Goal: Transaction & Acquisition: Purchase product/service

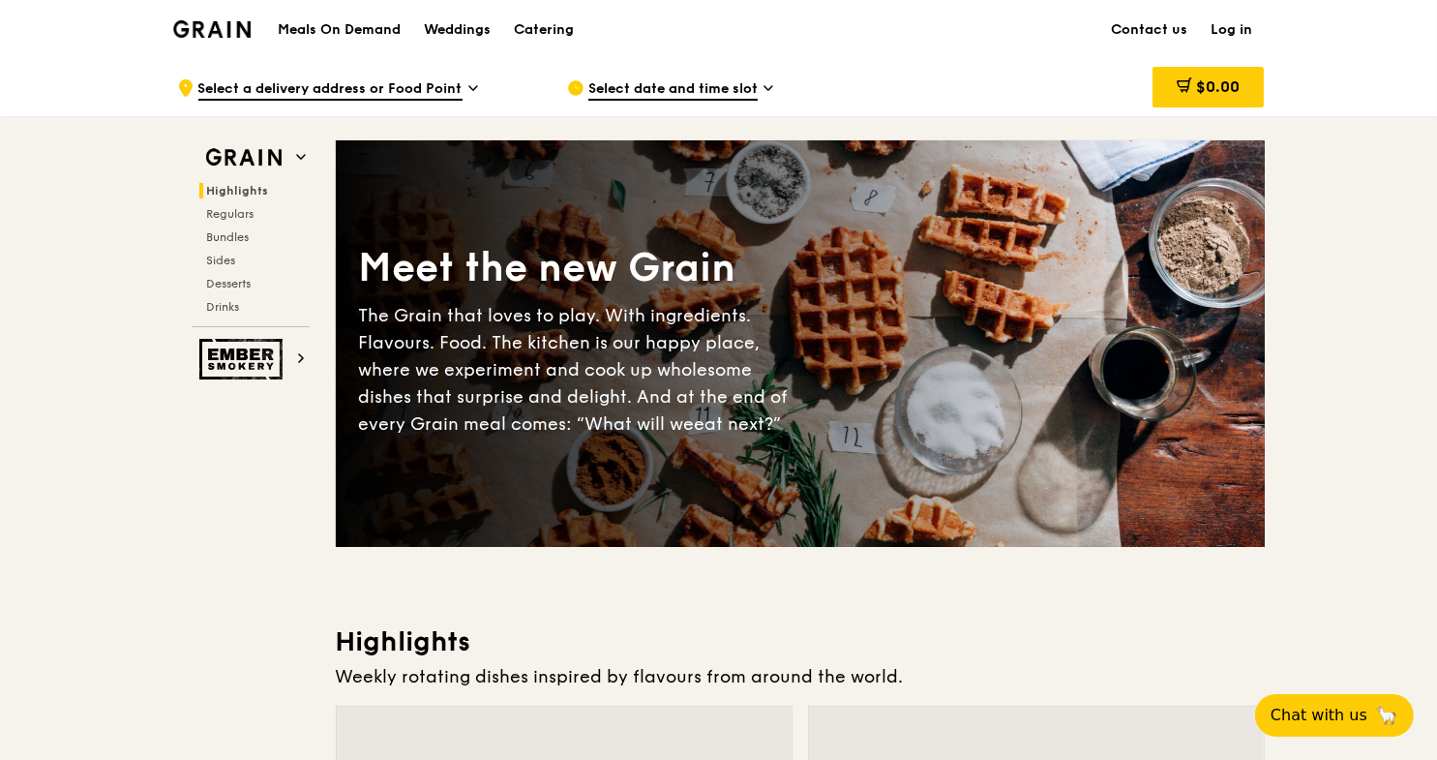
click at [1239, 23] on link "Log in" at bounding box center [1232, 30] width 65 height 58
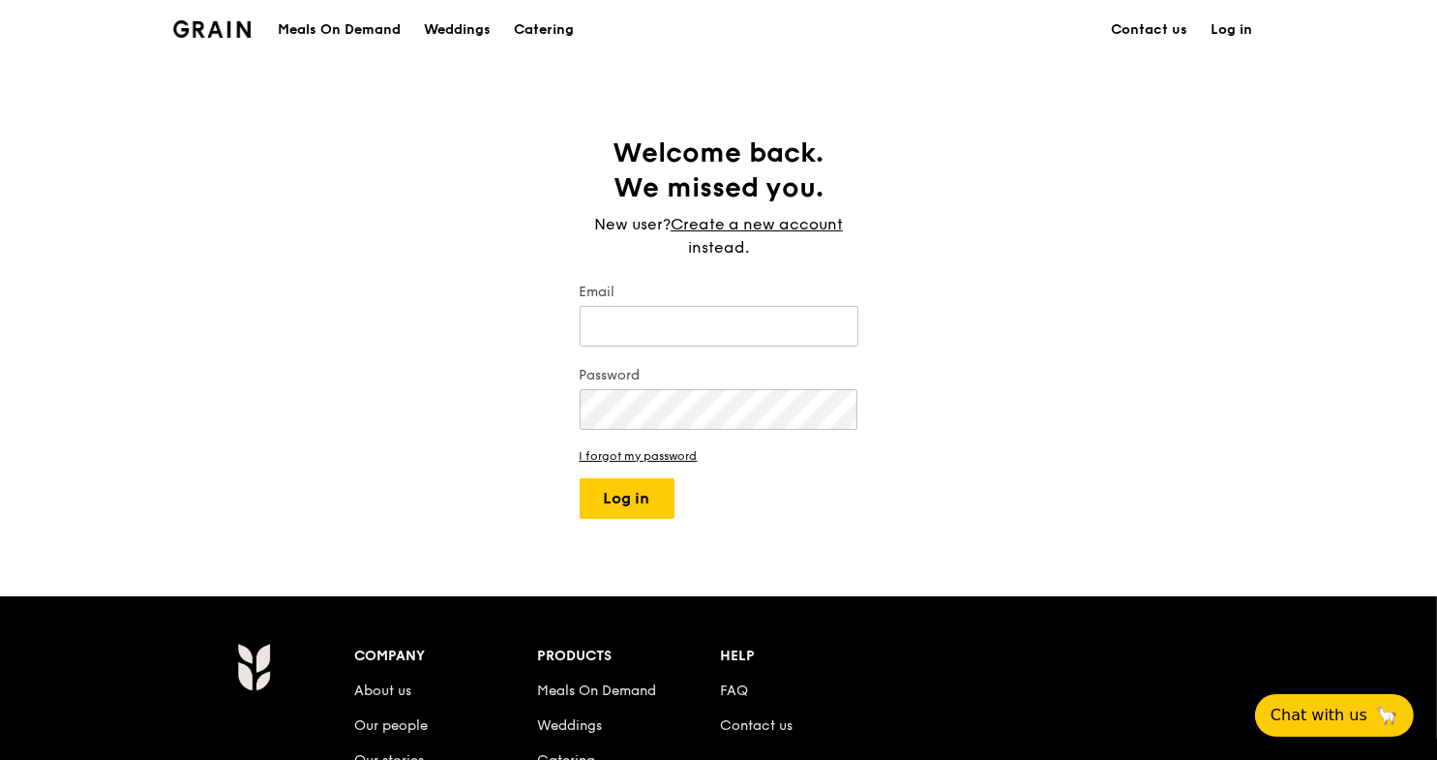
type input "[PERSON_NAME][EMAIL_ADDRESS][DOMAIN_NAME]"
click at [621, 498] on button "Log in" at bounding box center [627, 498] width 95 height 41
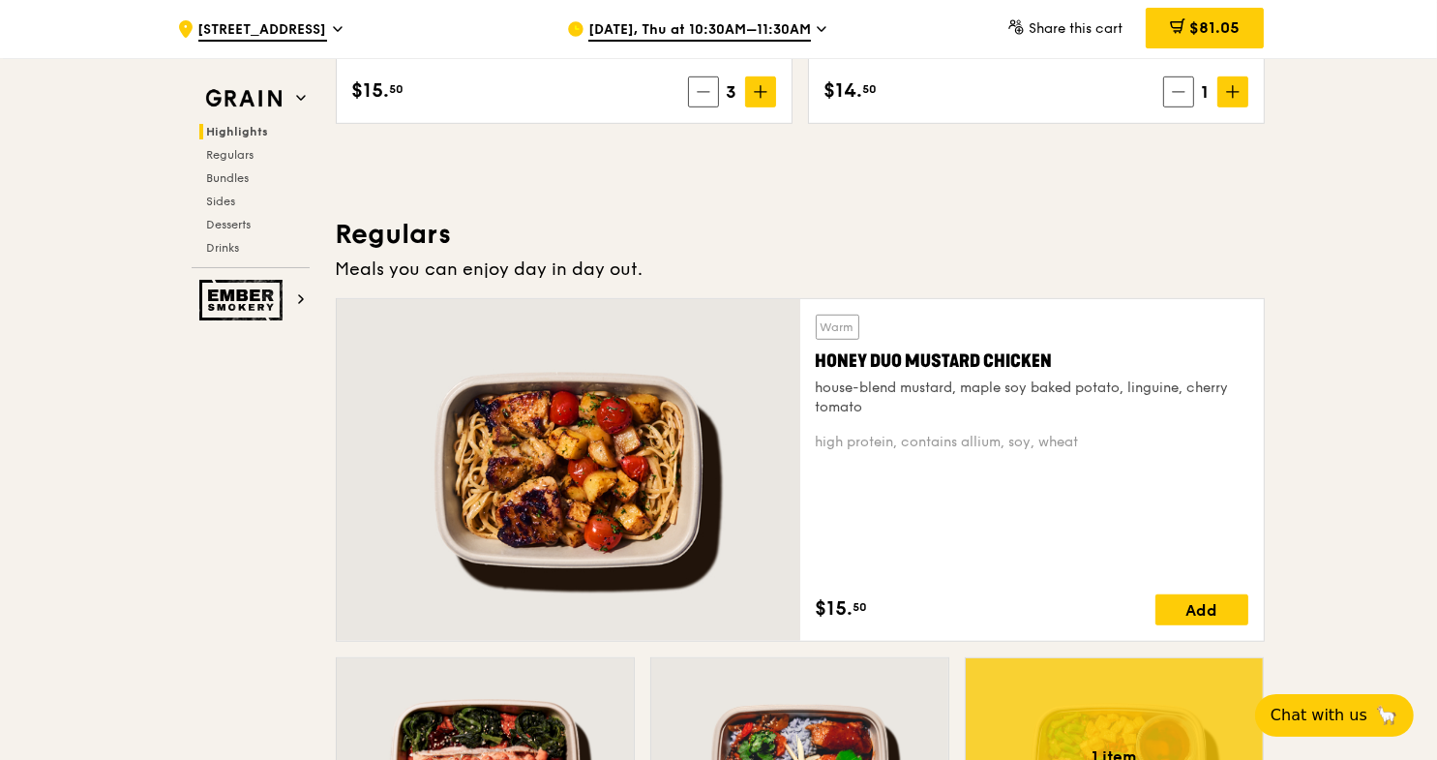
scroll to position [1160, 0]
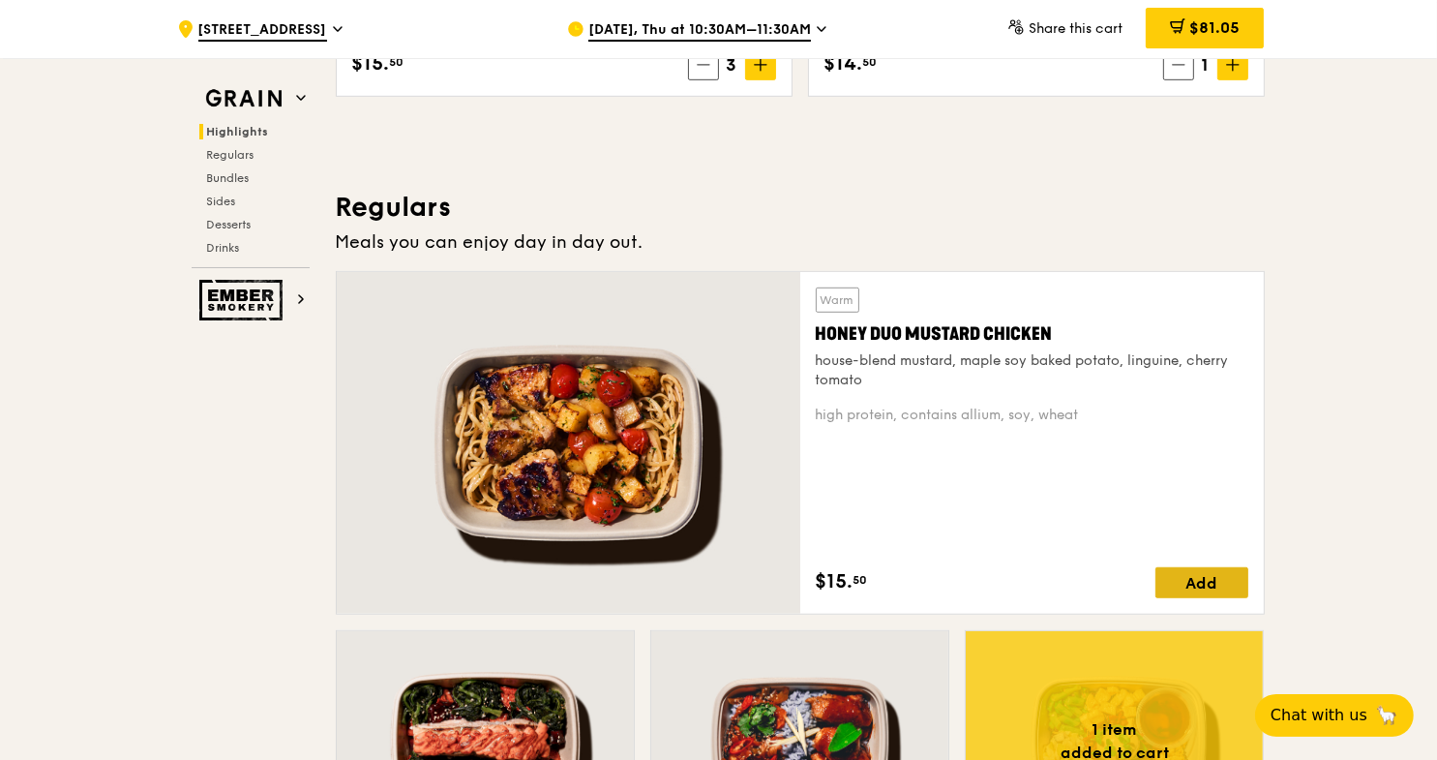
click at [1211, 585] on div "Add" at bounding box center [1201, 582] width 93 height 31
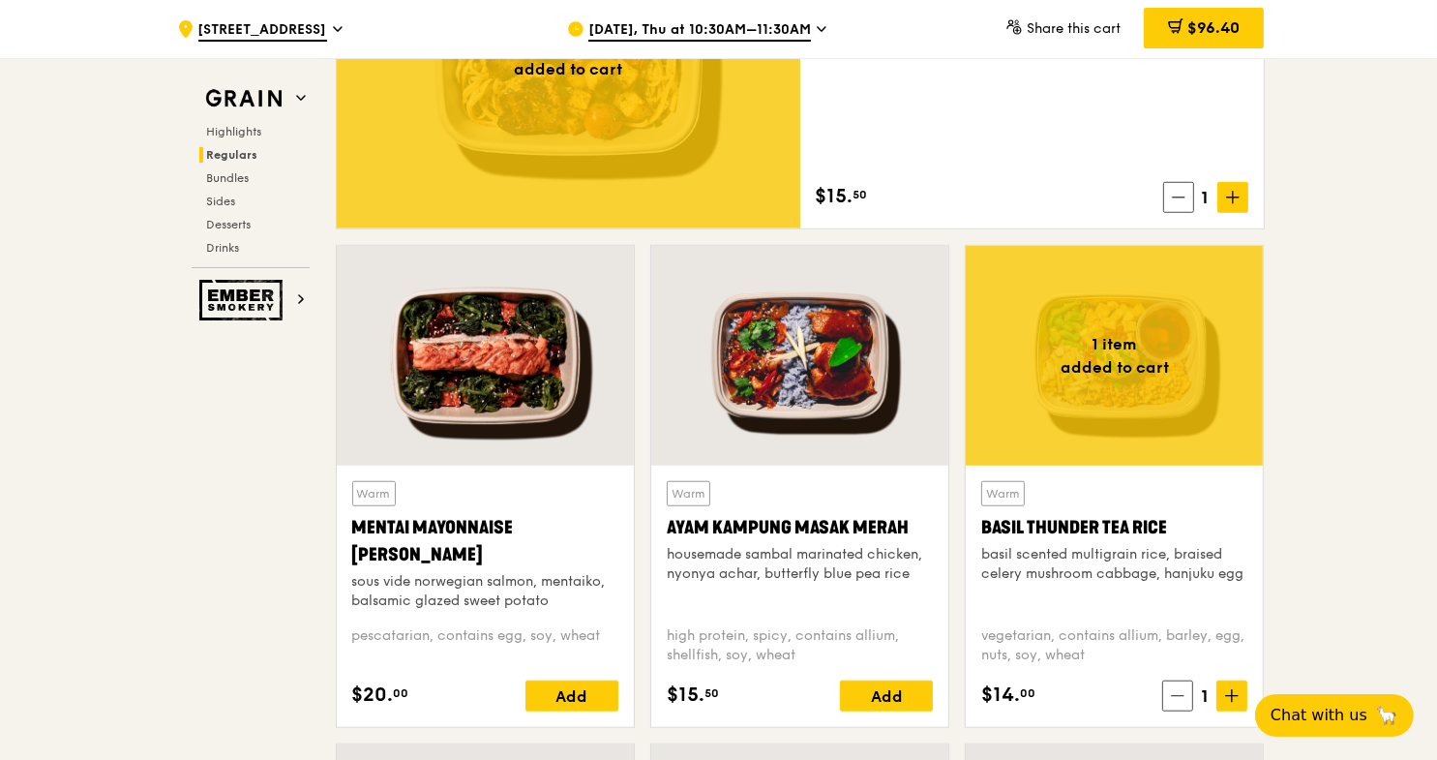
scroll to position [1547, 0]
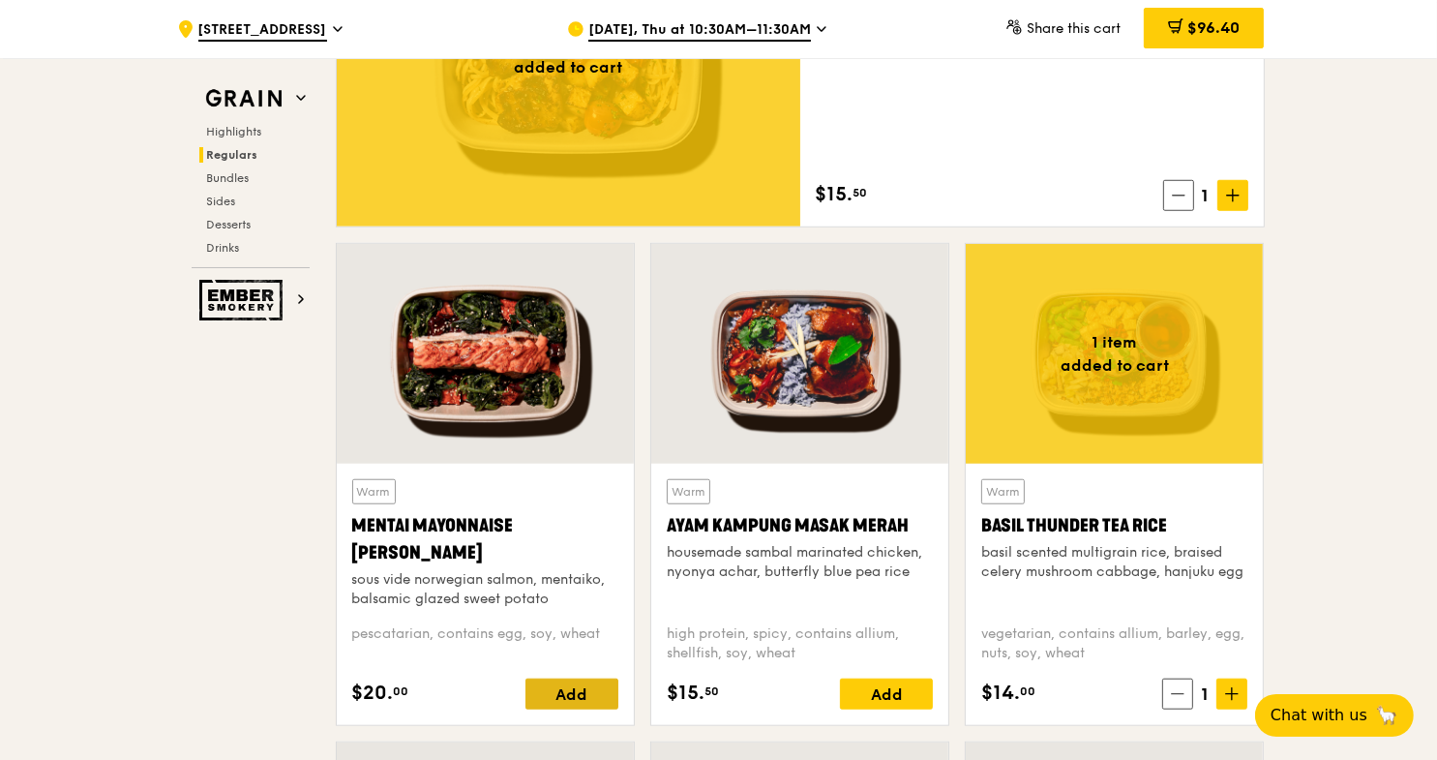
click at [580, 688] on div "Add" at bounding box center [571, 693] width 93 height 31
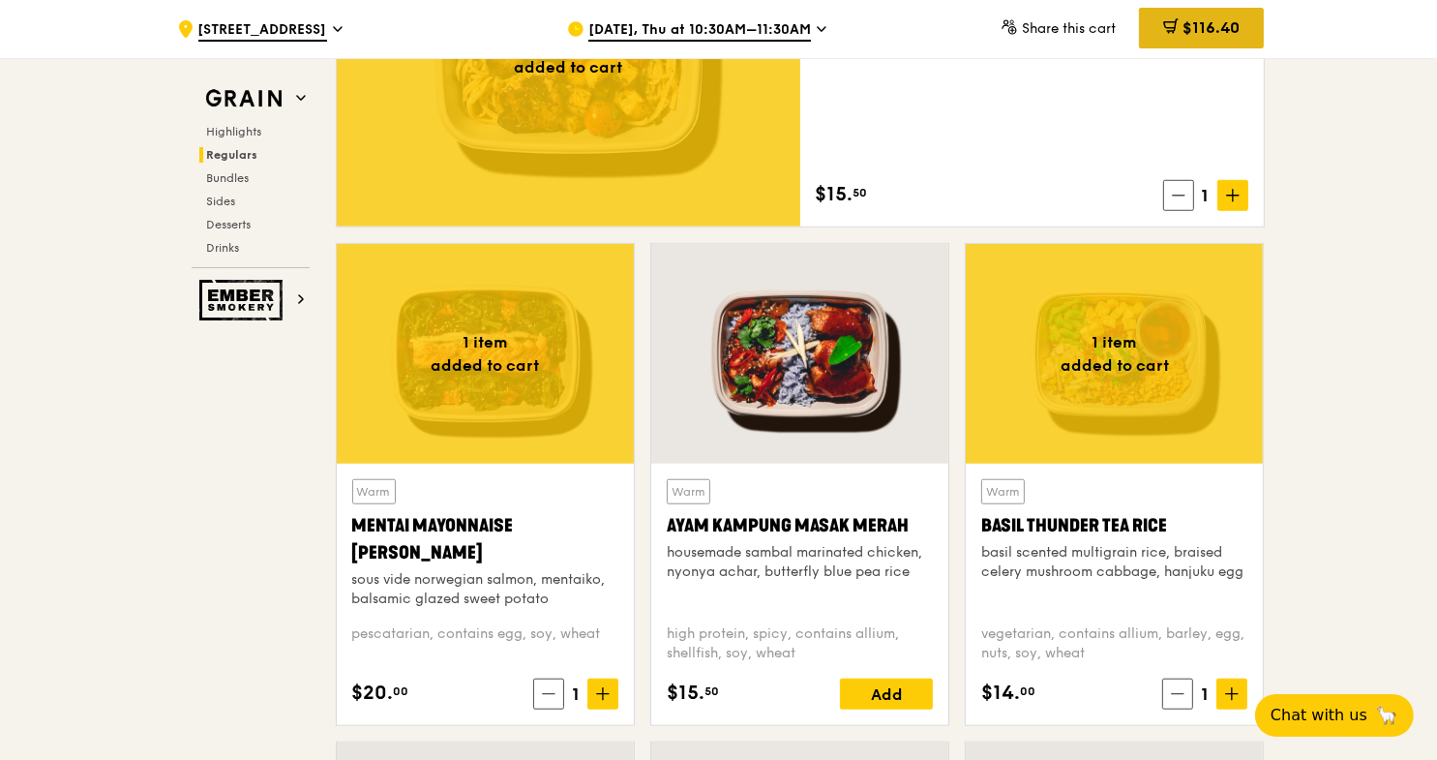
click at [1205, 36] on span "$116.40" at bounding box center [1211, 27] width 57 height 18
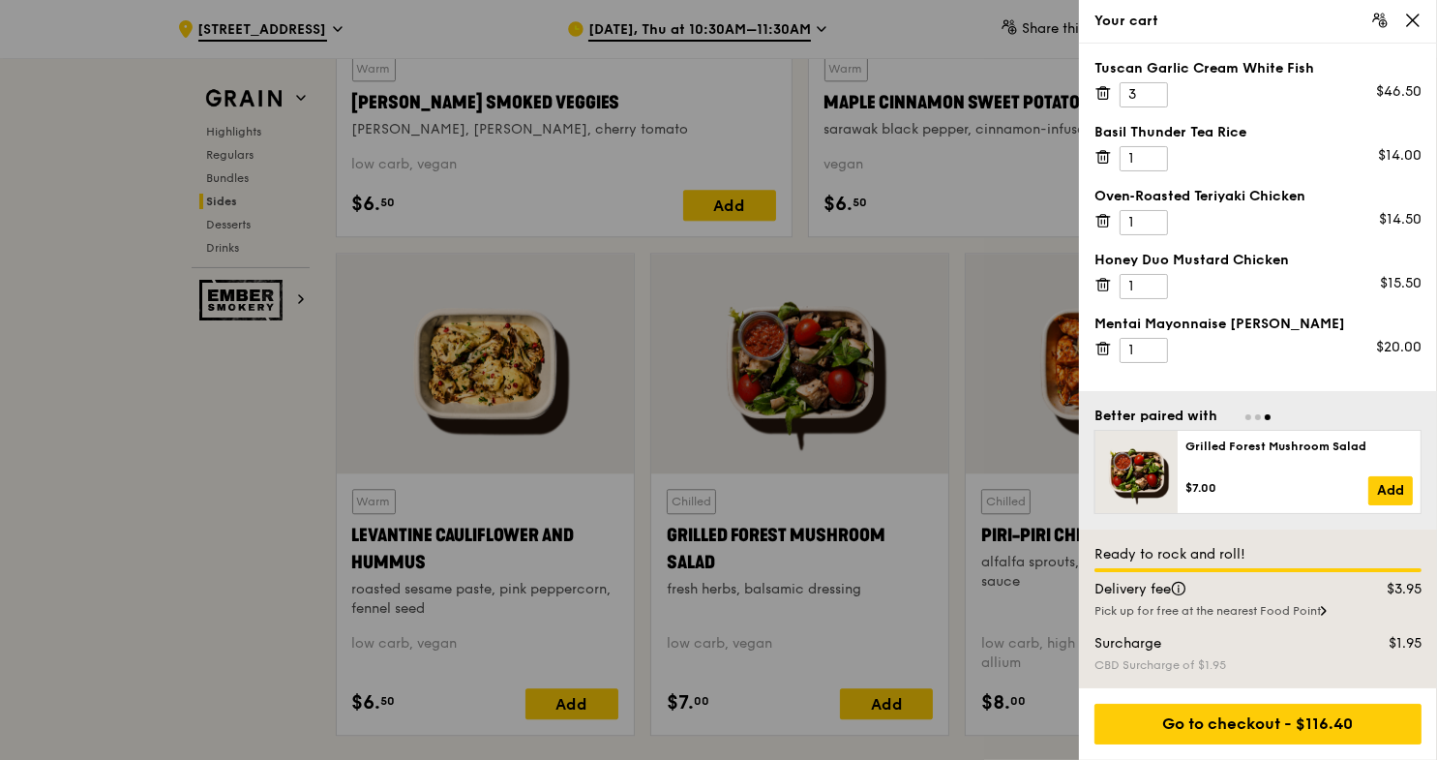
scroll to position [5031, 0]
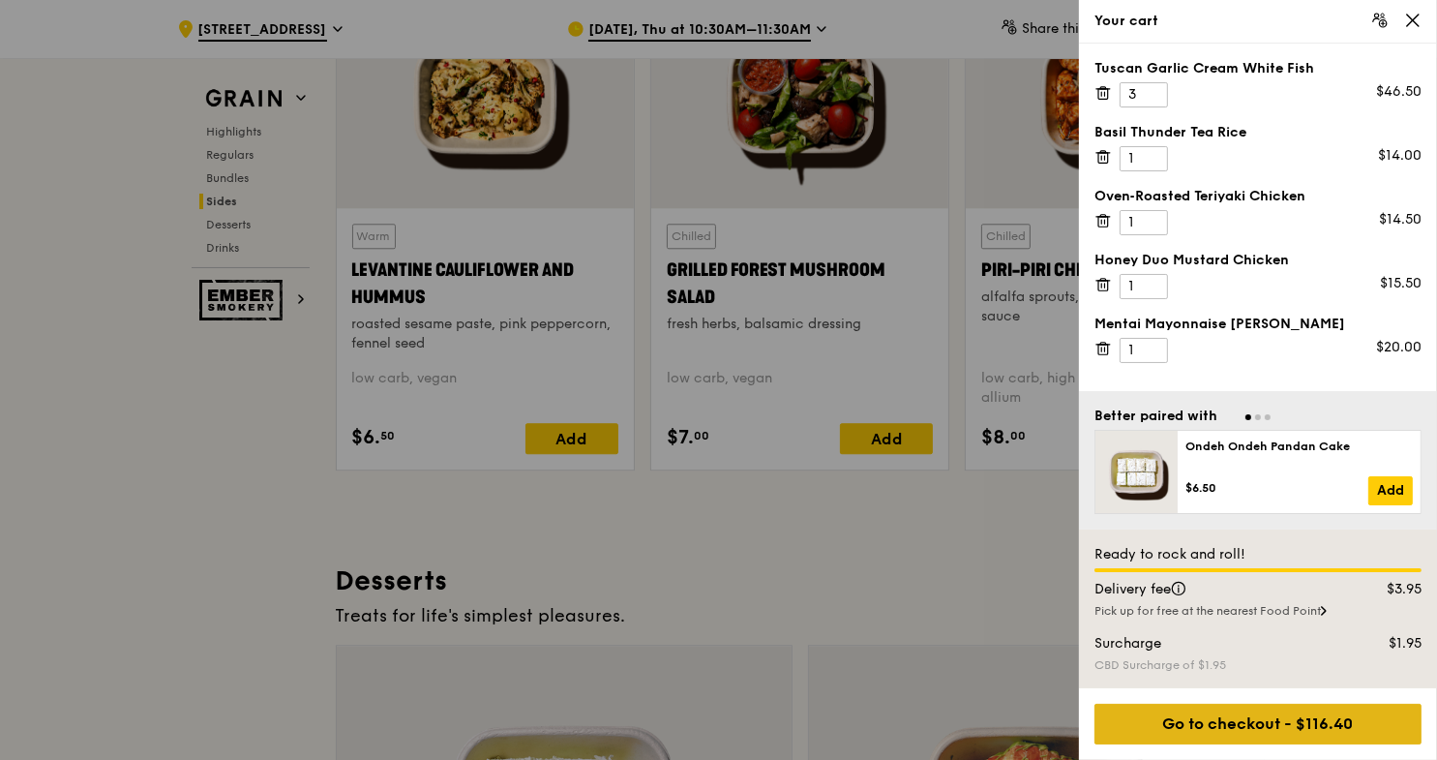
click at [1220, 726] on div "Go to checkout - $116.40" at bounding box center [1257, 724] width 327 height 41
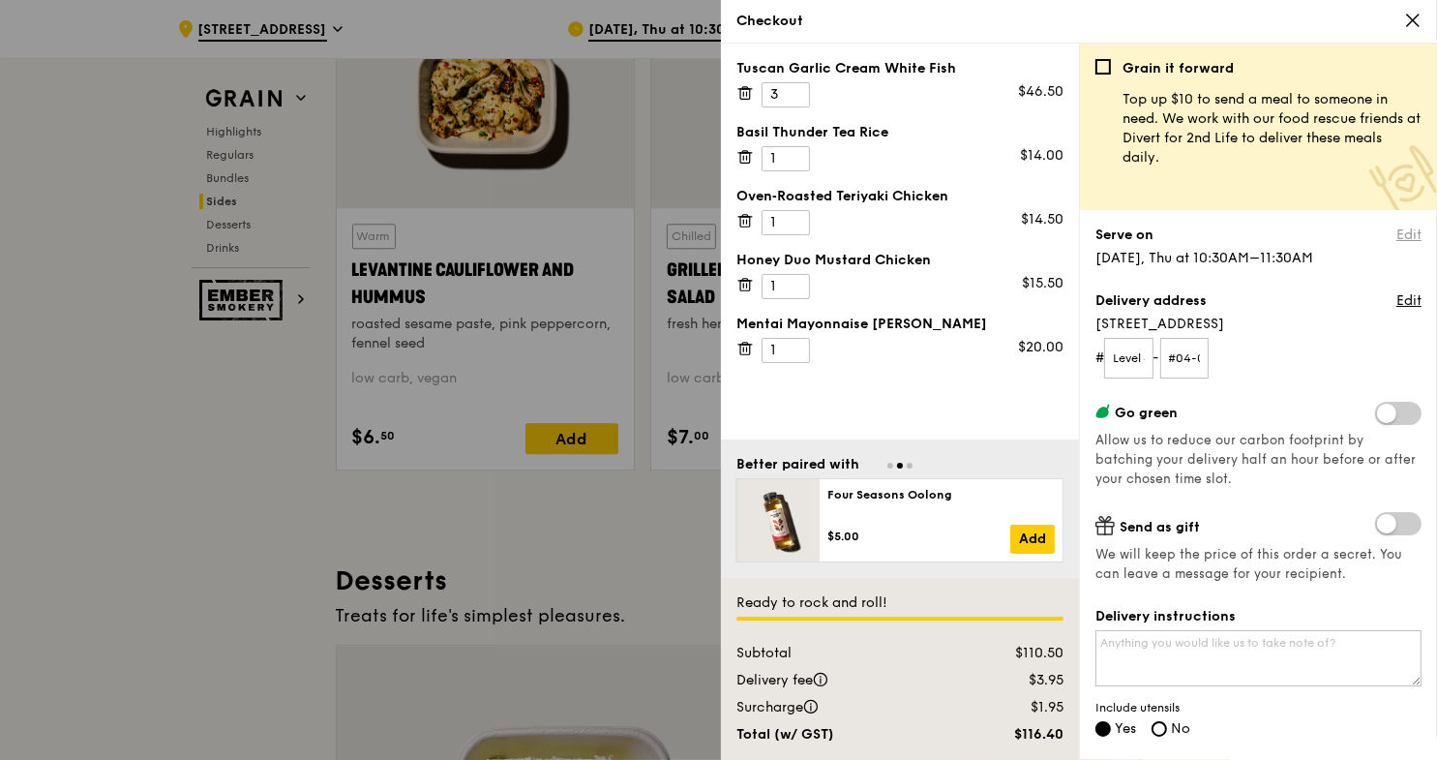
click at [1396, 236] on link "Edit" at bounding box center [1408, 234] width 25 height 19
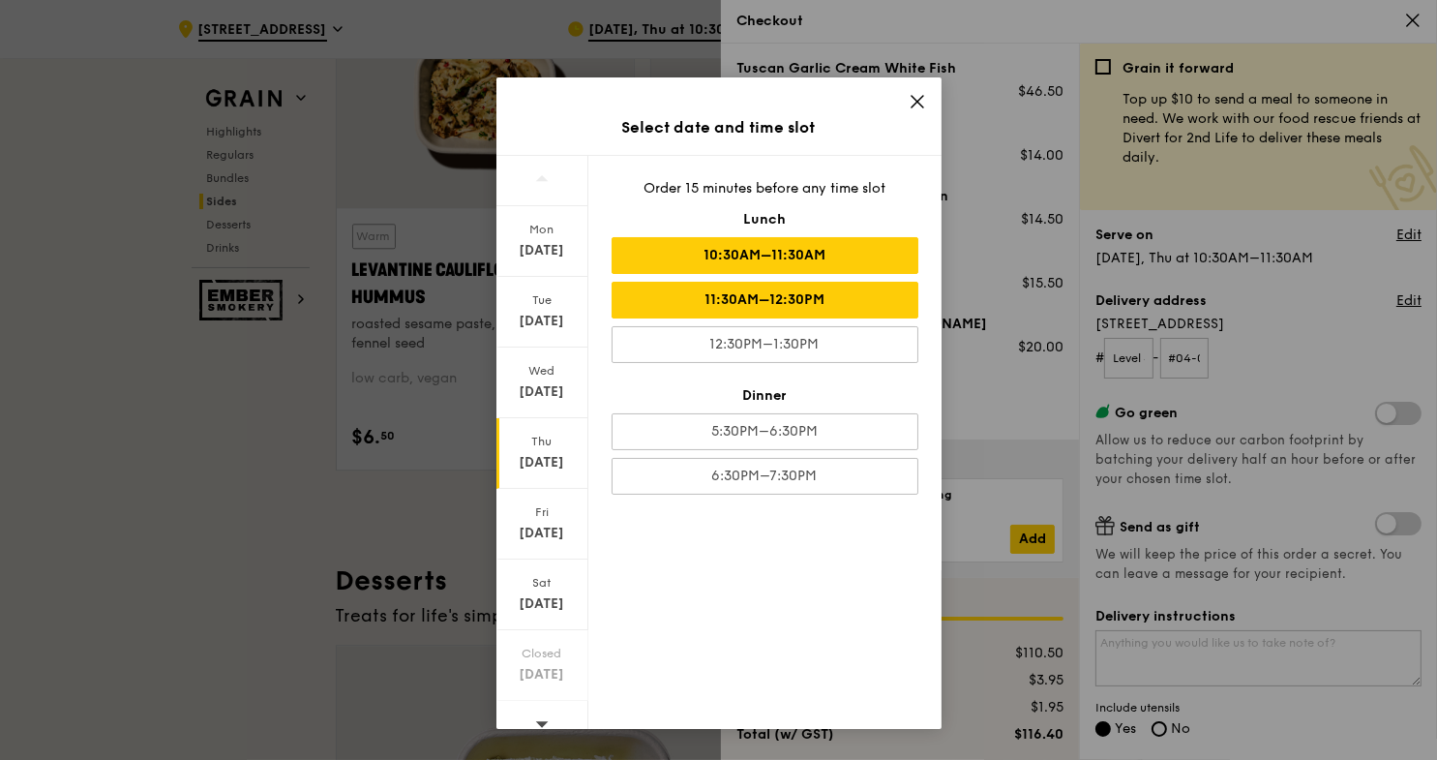
click at [863, 297] on div "11:30AM–12:30PM" at bounding box center [765, 300] width 307 height 37
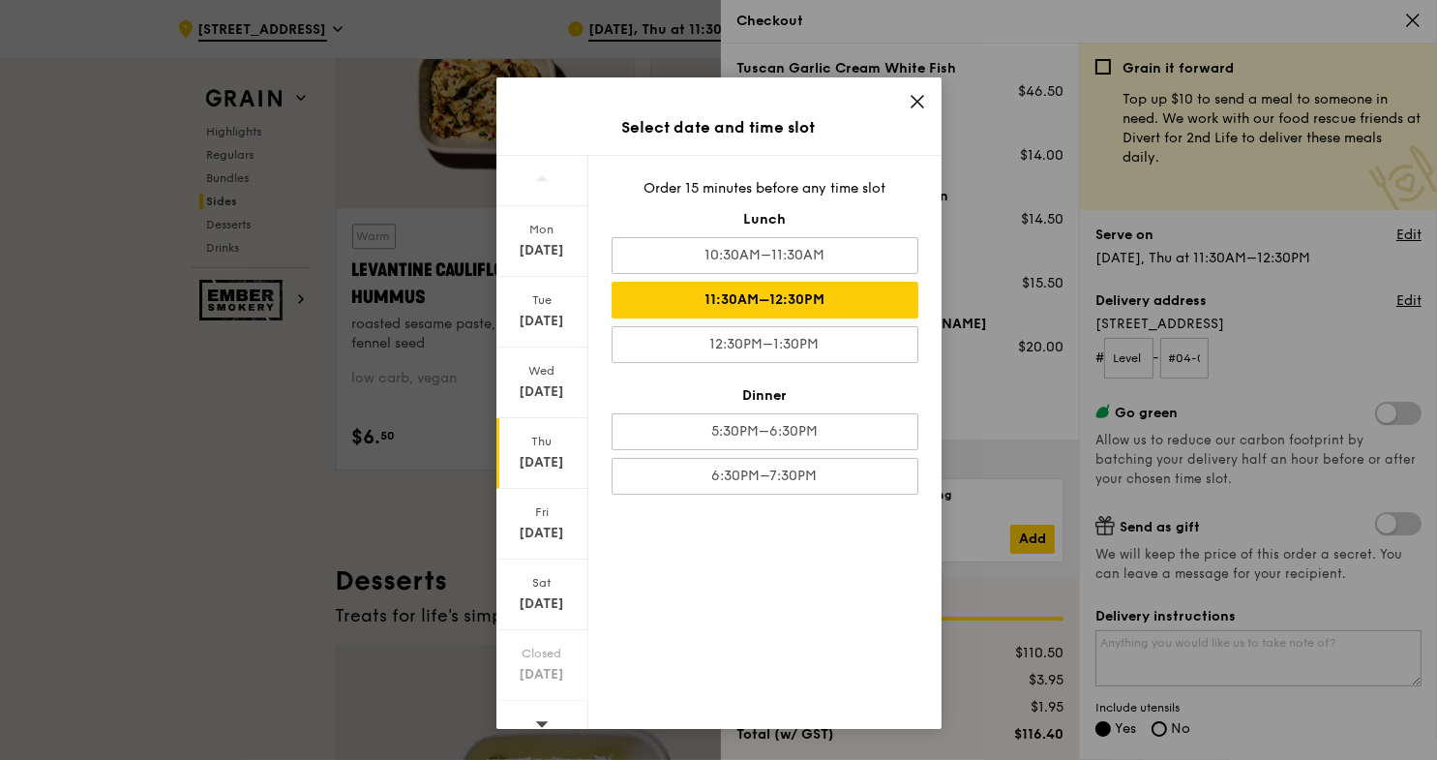
click at [914, 111] on span at bounding box center [917, 104] width 17 height 21
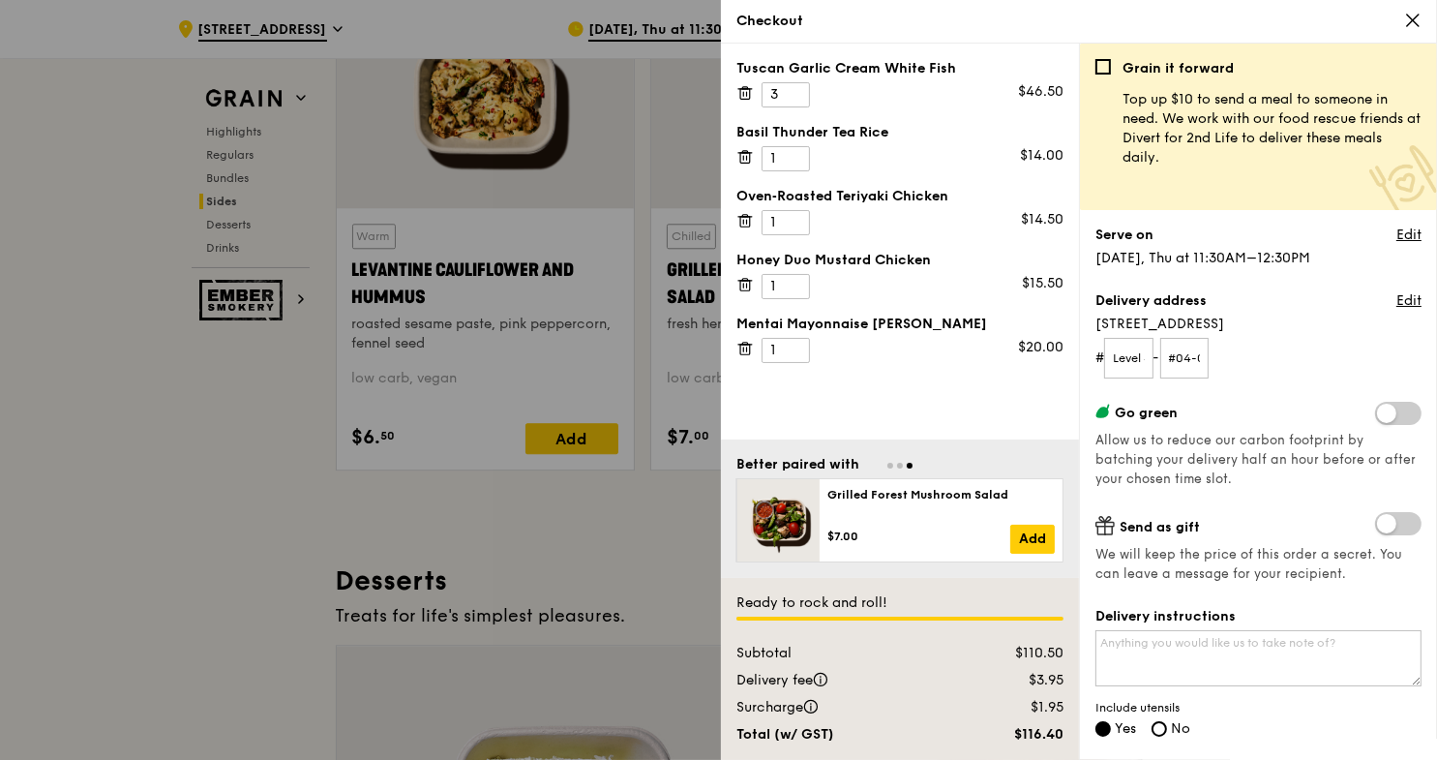
click at [1413, 17] on icon at bounding box center [1412, 20] width 17 height 17
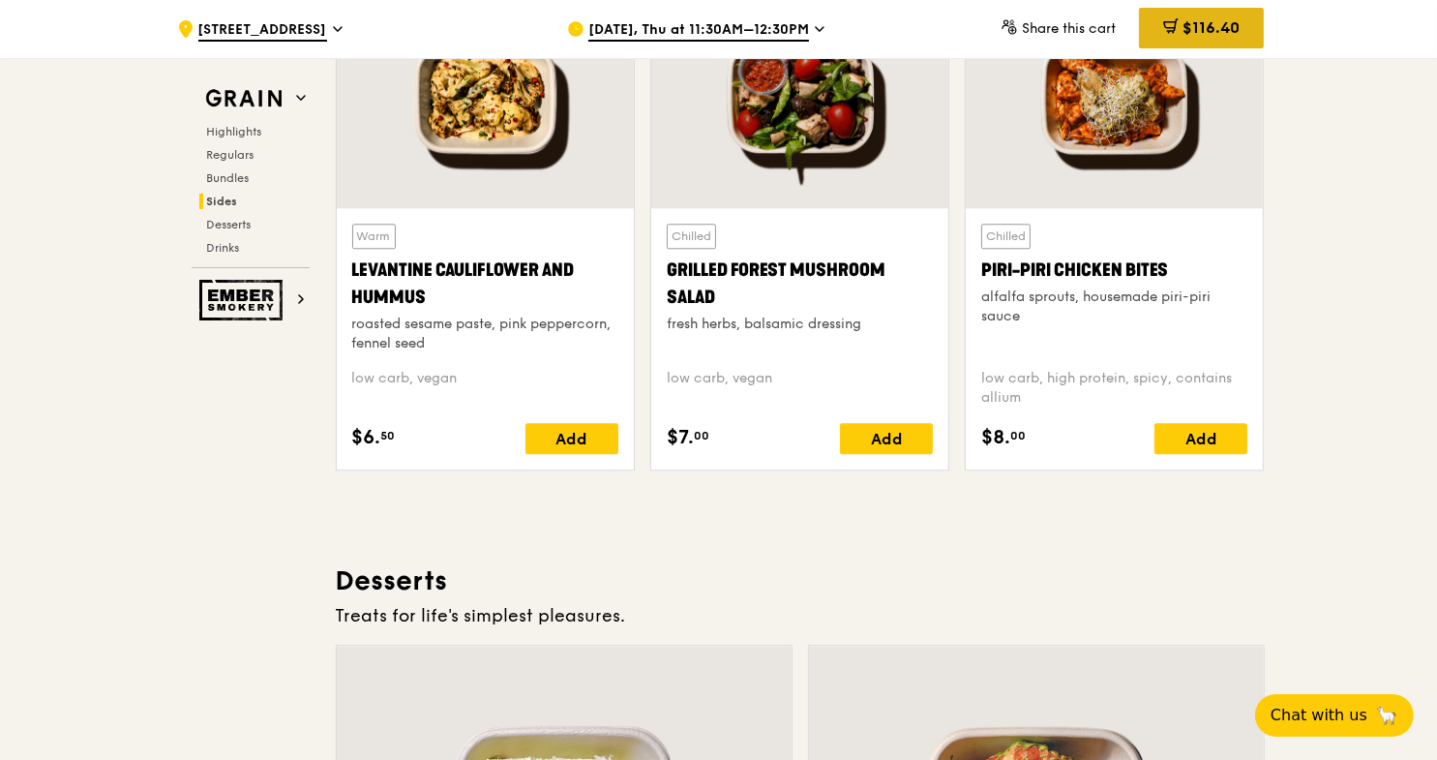
click at [1171, 33] on icon at bounding box center [1170, 25] width 15 height 15
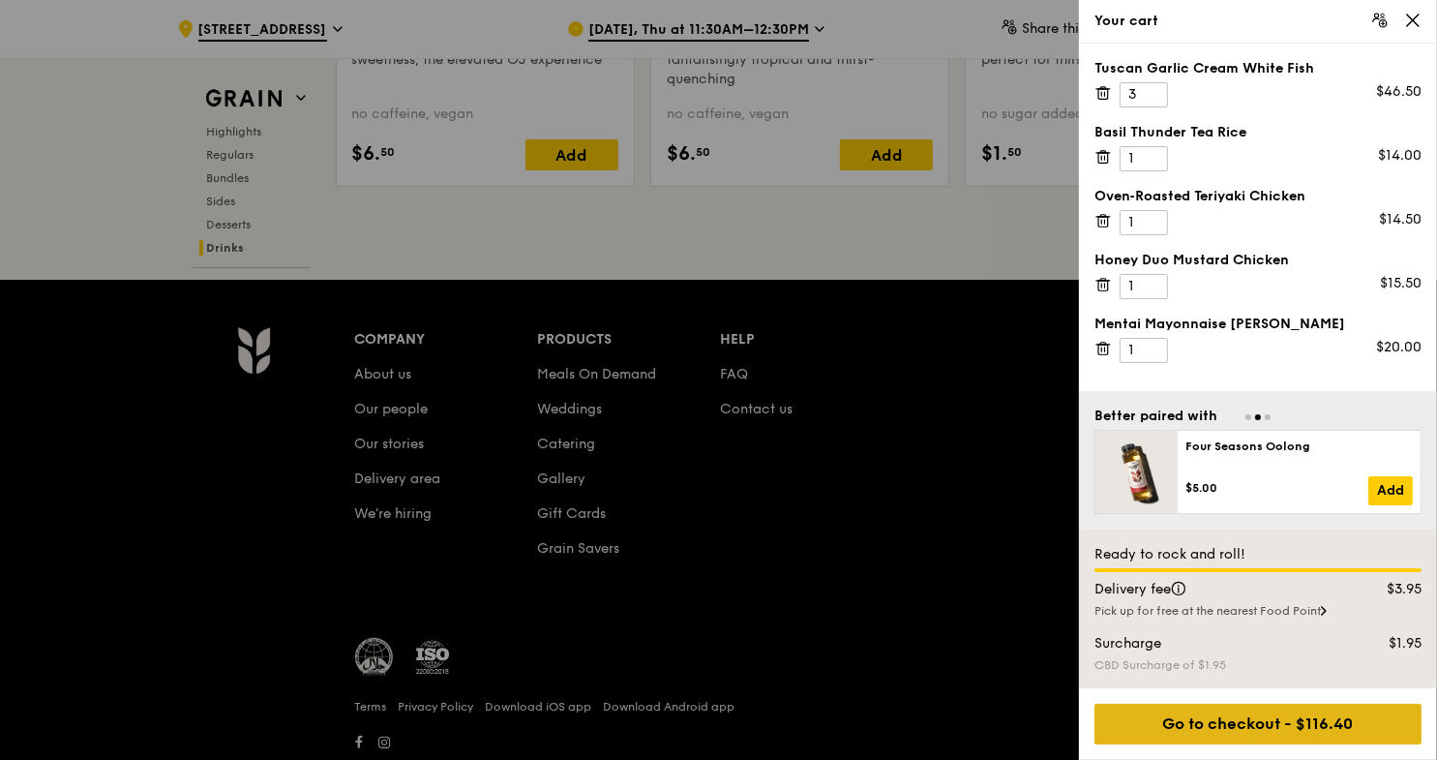
scroll to position [8032, 0]
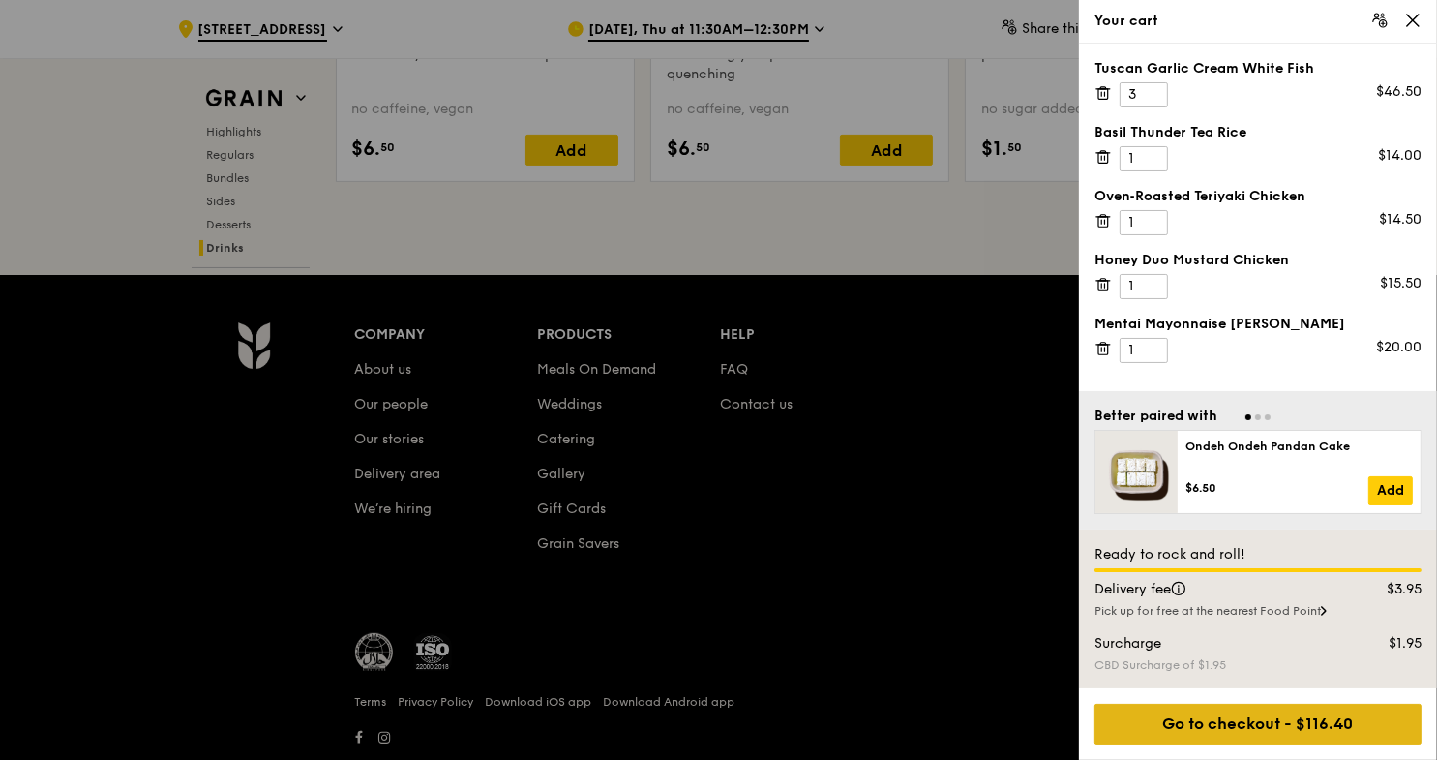
click at [1225, 724] on div "Go to checkout - $116.40" at bounding box center [1257, 724] width 327 height 41
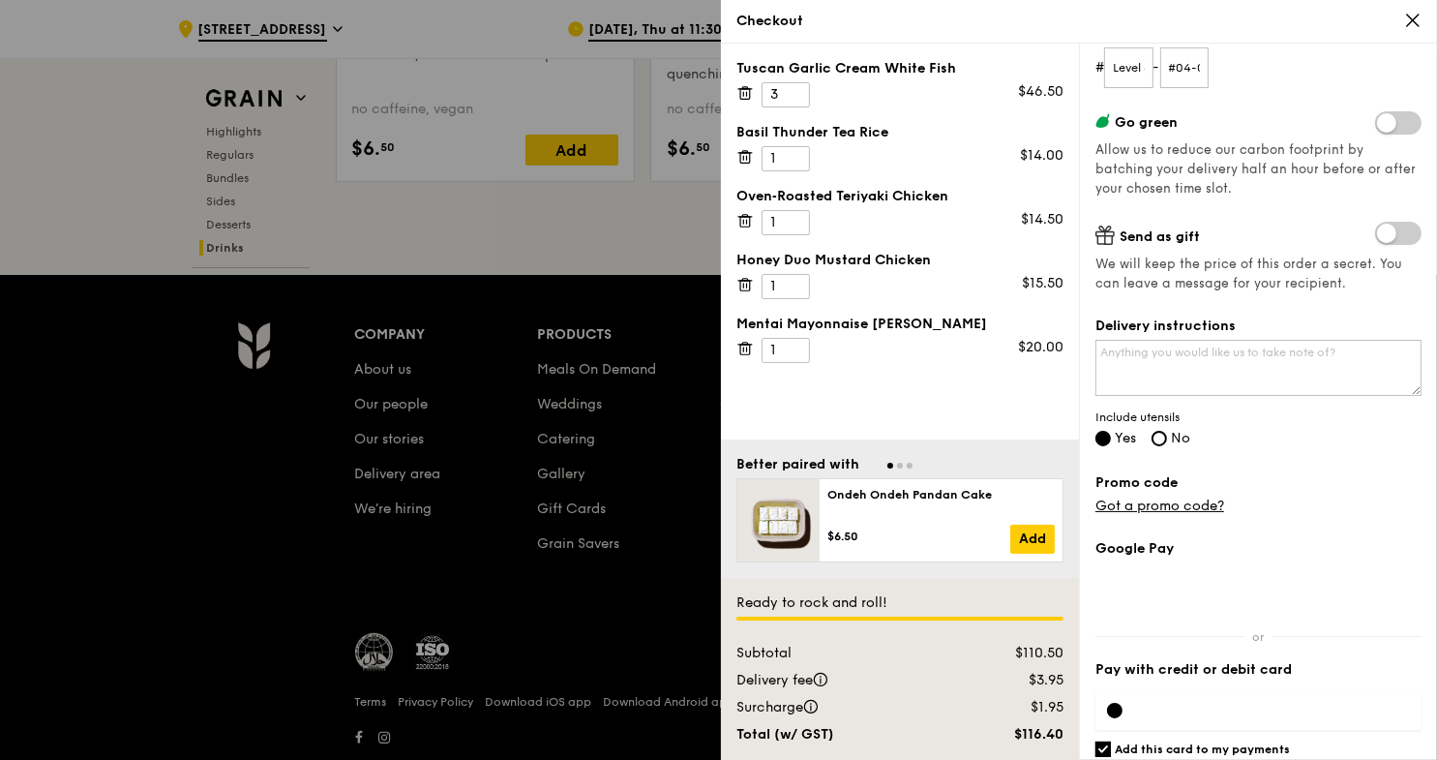
scroll to position [355, 0]
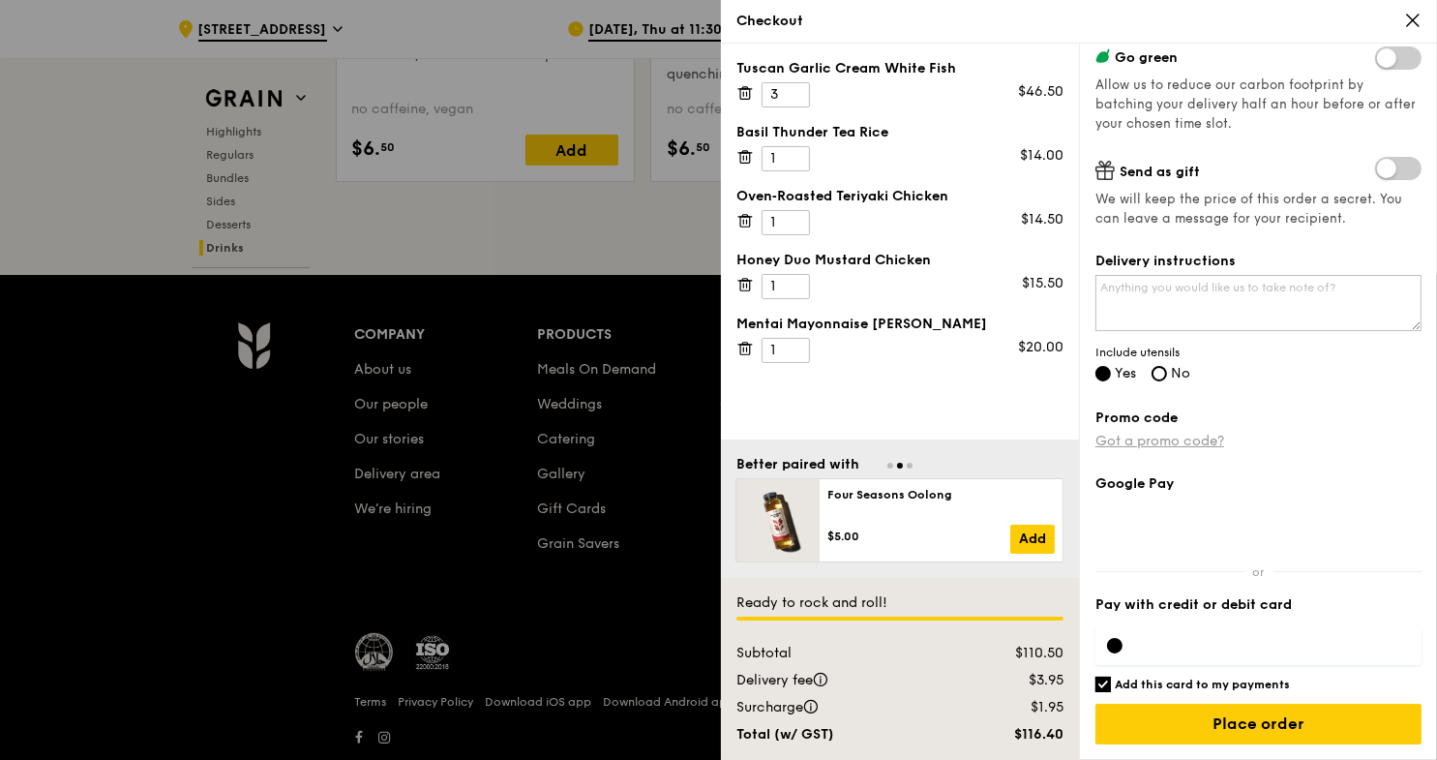
click at [1160, 440] on link "Got a promo code?" at bounding box center [1159, 441] width 129 height 16
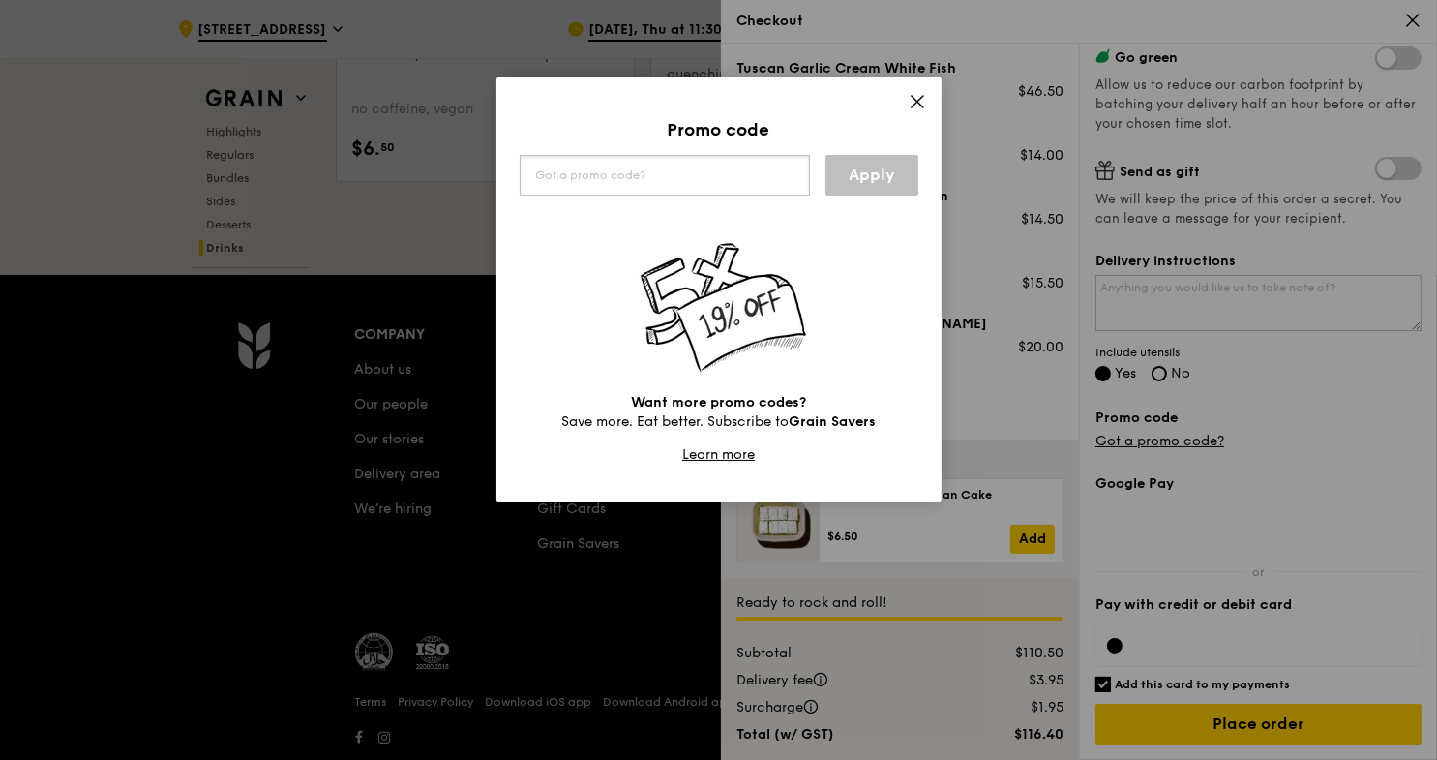
click at [682, 172] on input "text" at bounding box center [665, 175] width 290 height 41
paste input "WELCOMEFEAST"
type input "WELCOMEFEAST"
click at [859, 175] on link "Apply" at bounding box center [871, 175] width 93 height 41
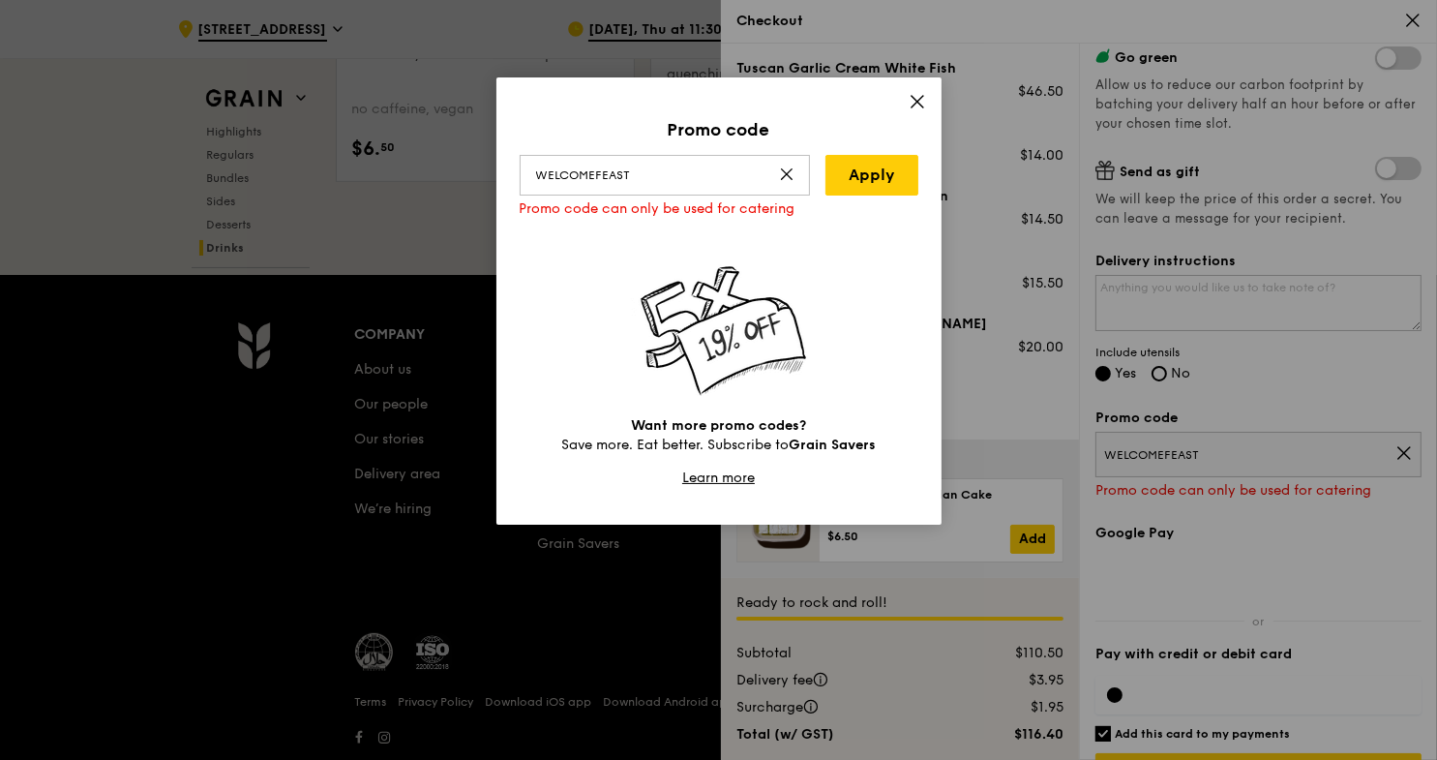
click at [911, 101] on icon at bounding box center [917, 101] width 17 height 17
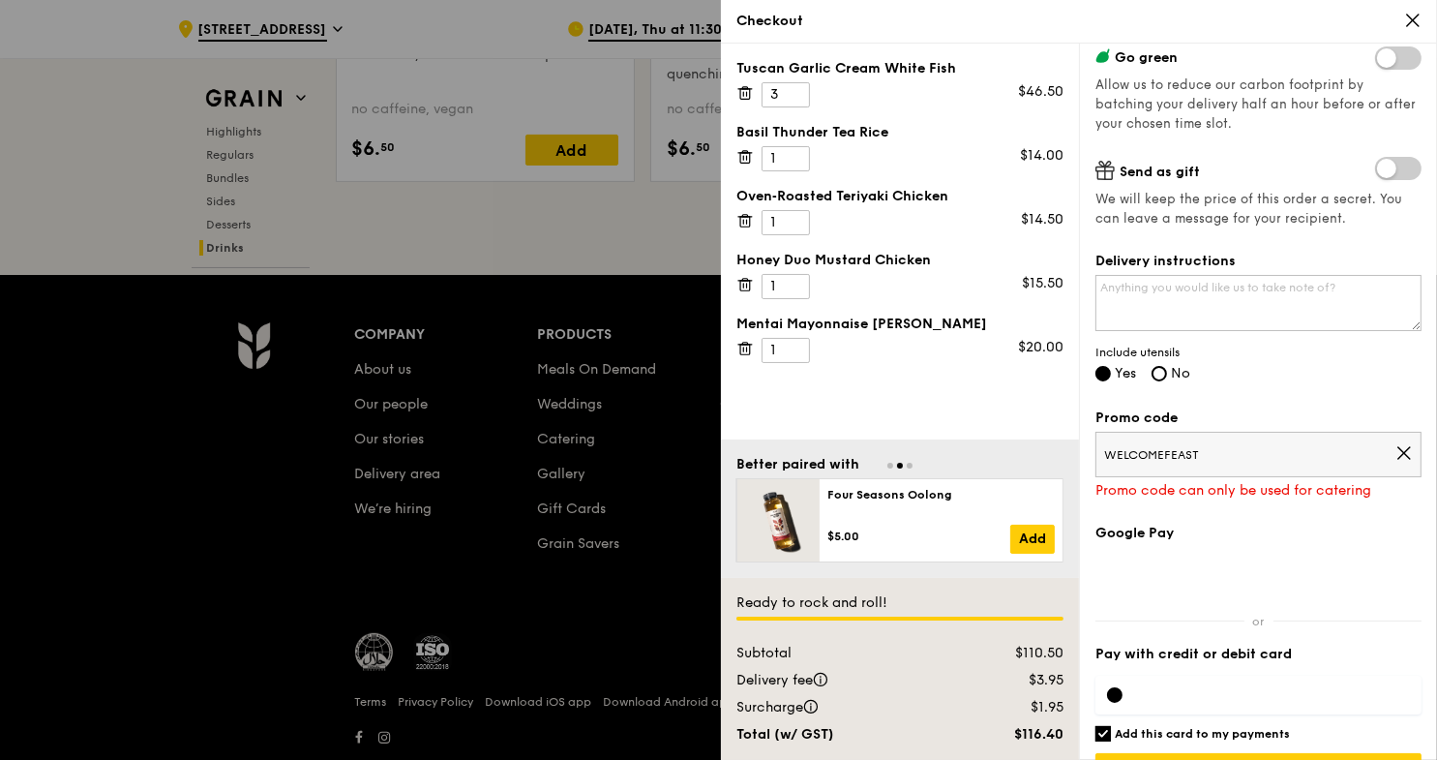
click at [28, 550] on div at bounding box center [718, 380] width 1437 height 760
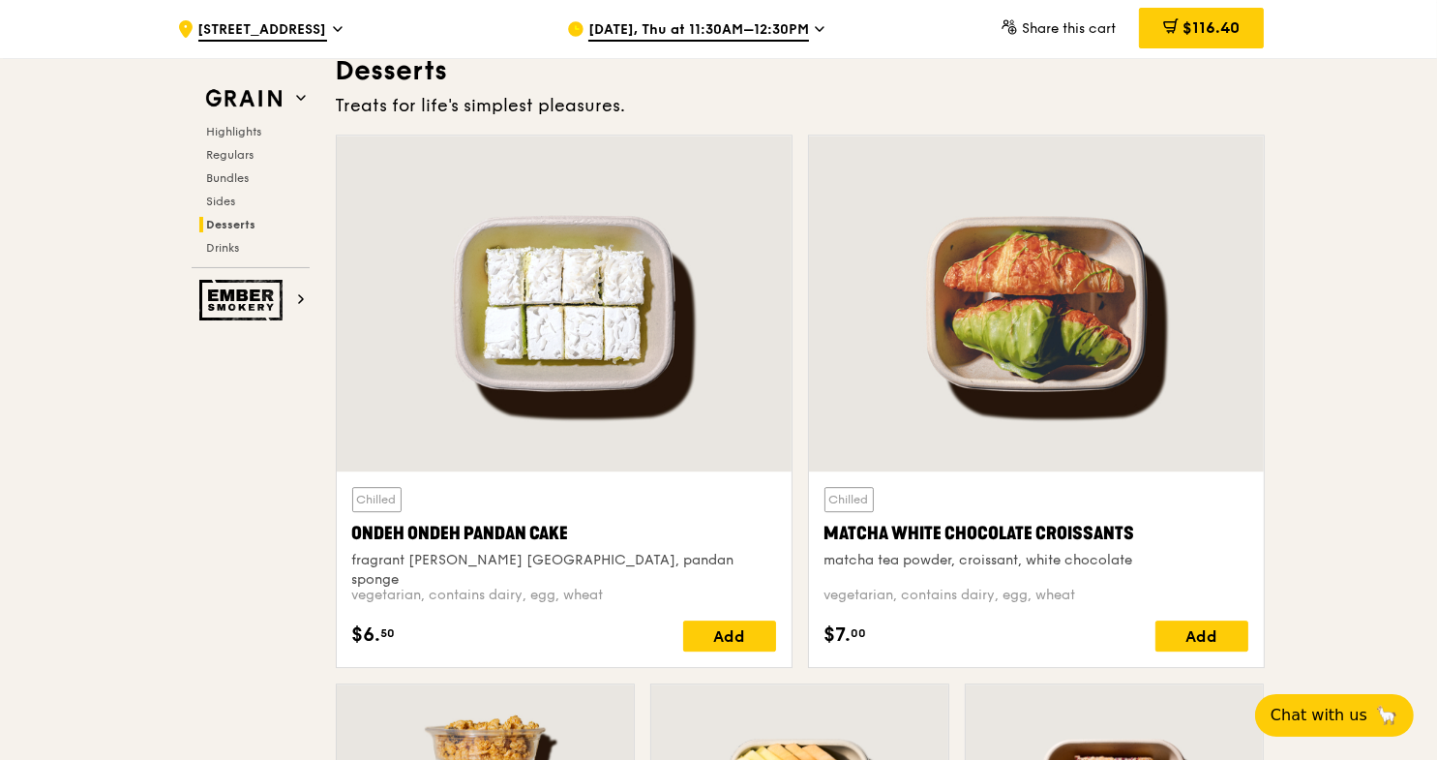
scroll to position [5515, 0]
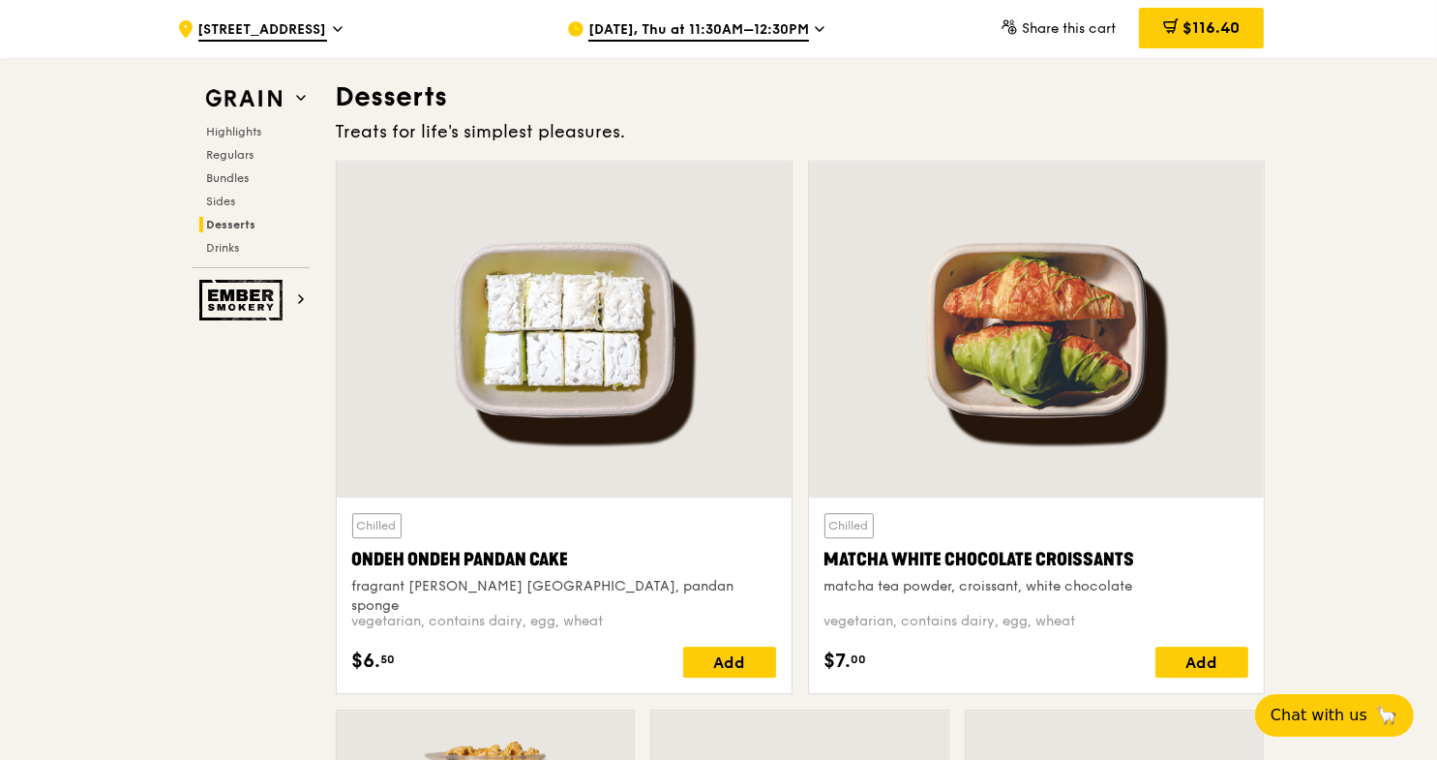
click at [220, 238] on div "Highlights Regulars Bundles Sides Desserts Drinks" at bounding box center [251, 190] width 118 height 132
click at [218, 244] on span "Drinks" at bounding box center [226, 248] width 38 height 14
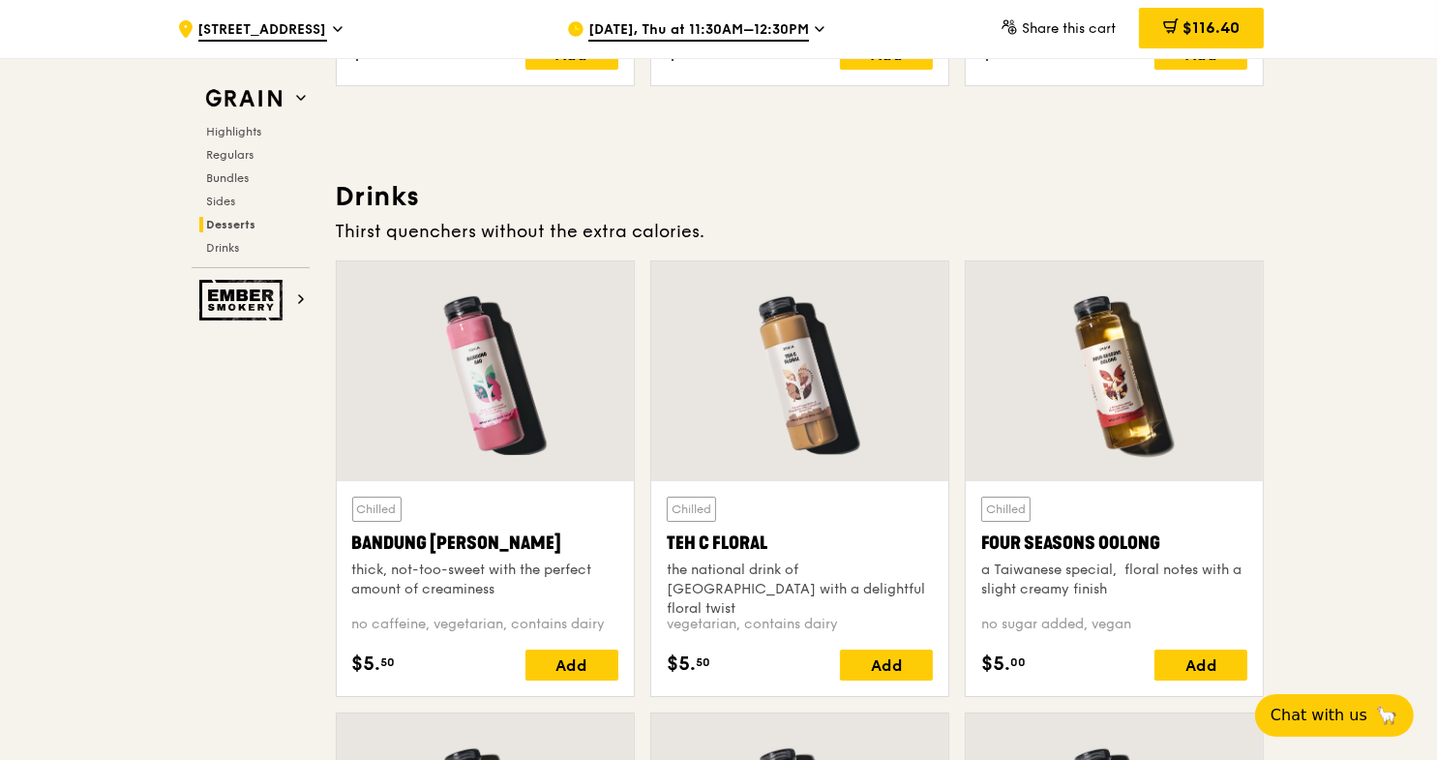
scroll to position [6691, 0]
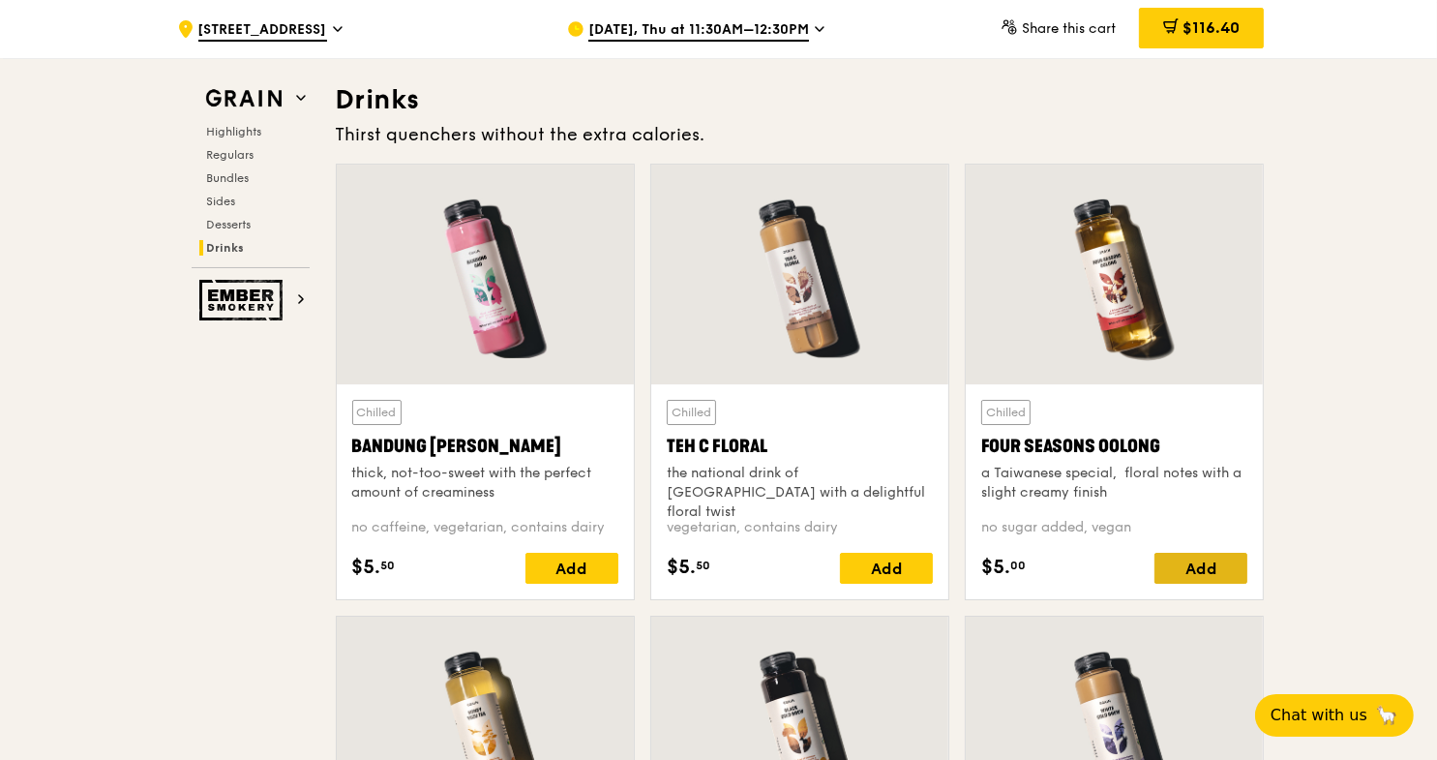
click at [1198, 562] on div "Add" at bounding box center [1200, 568] width 93 height 31
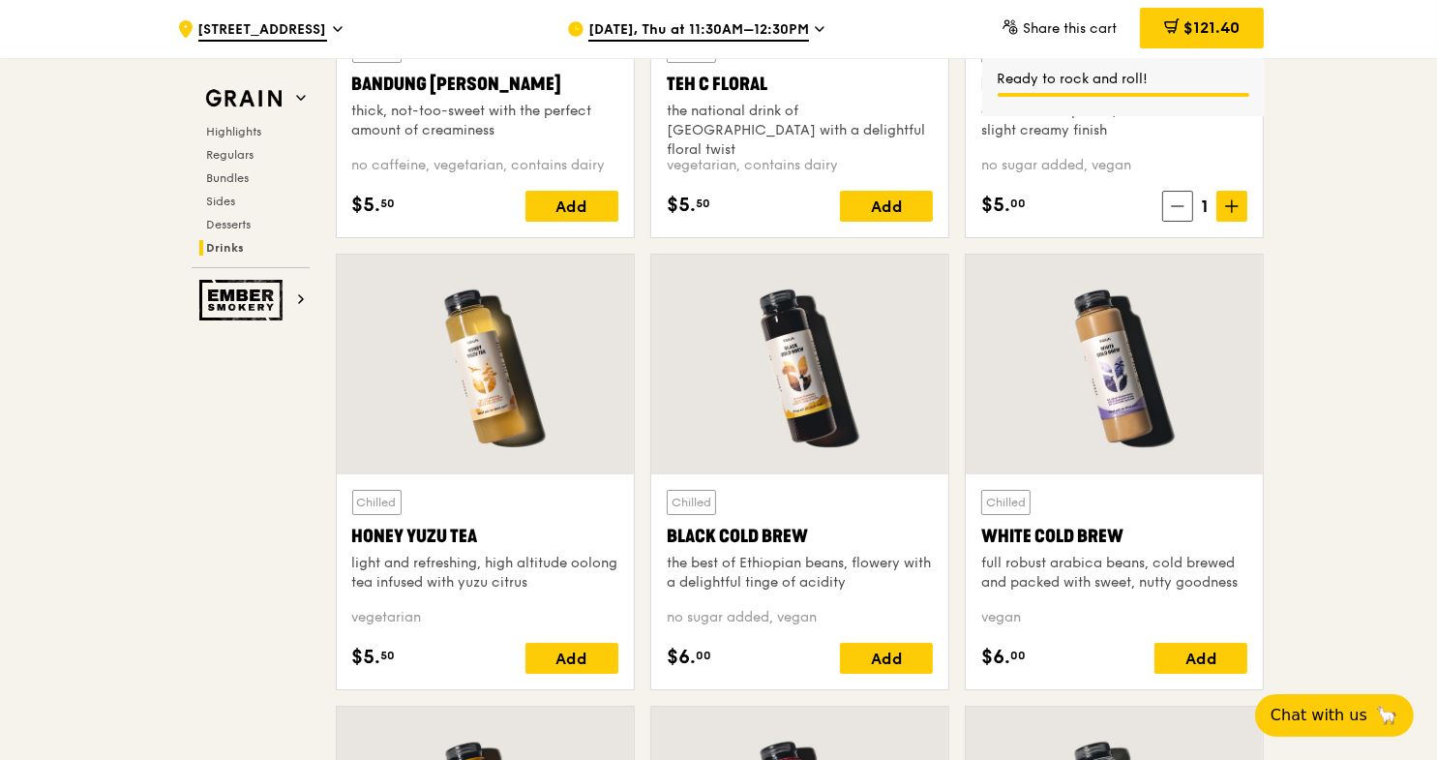
scroll to position [7077, 0]
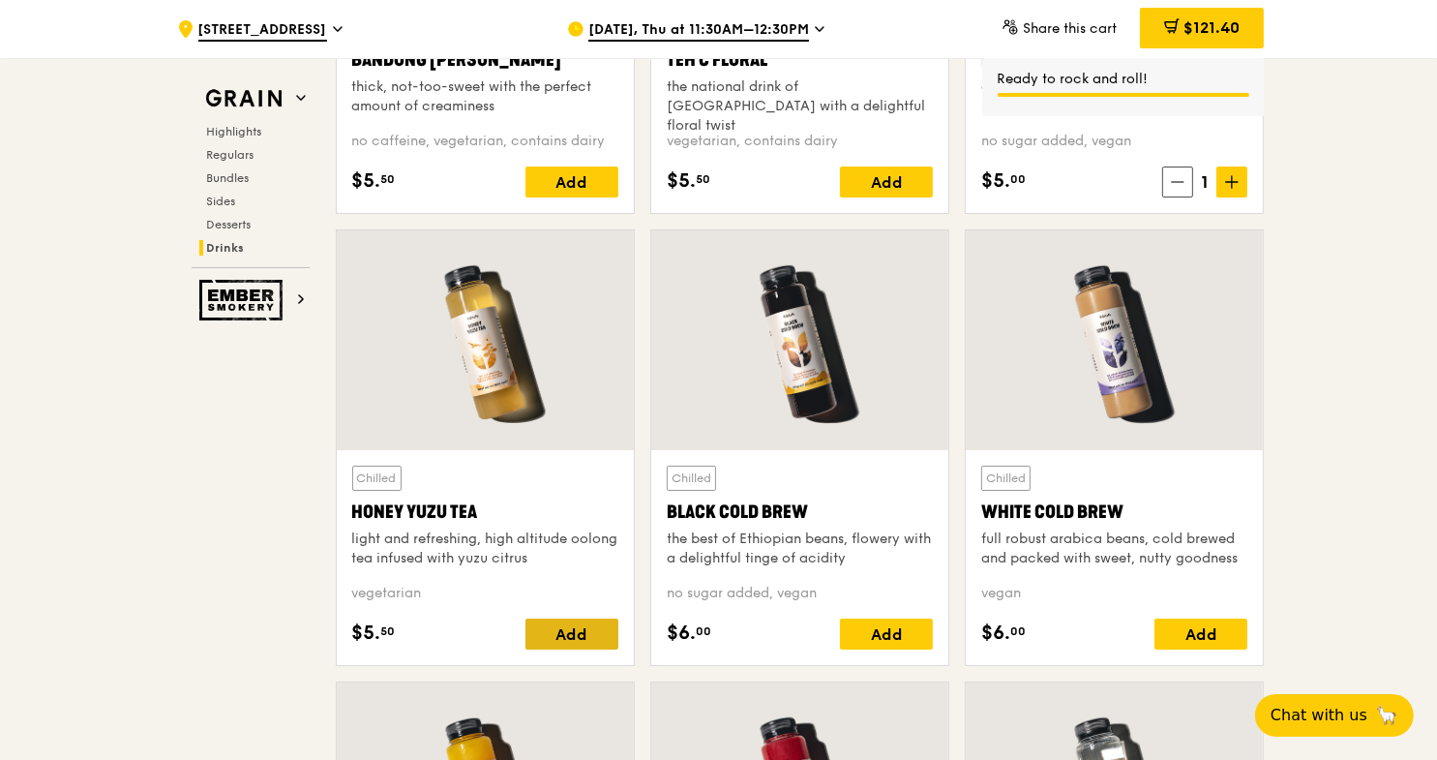
click at [553, 630] on div "Add" at bounding box center [571, 633] width 93 height 31
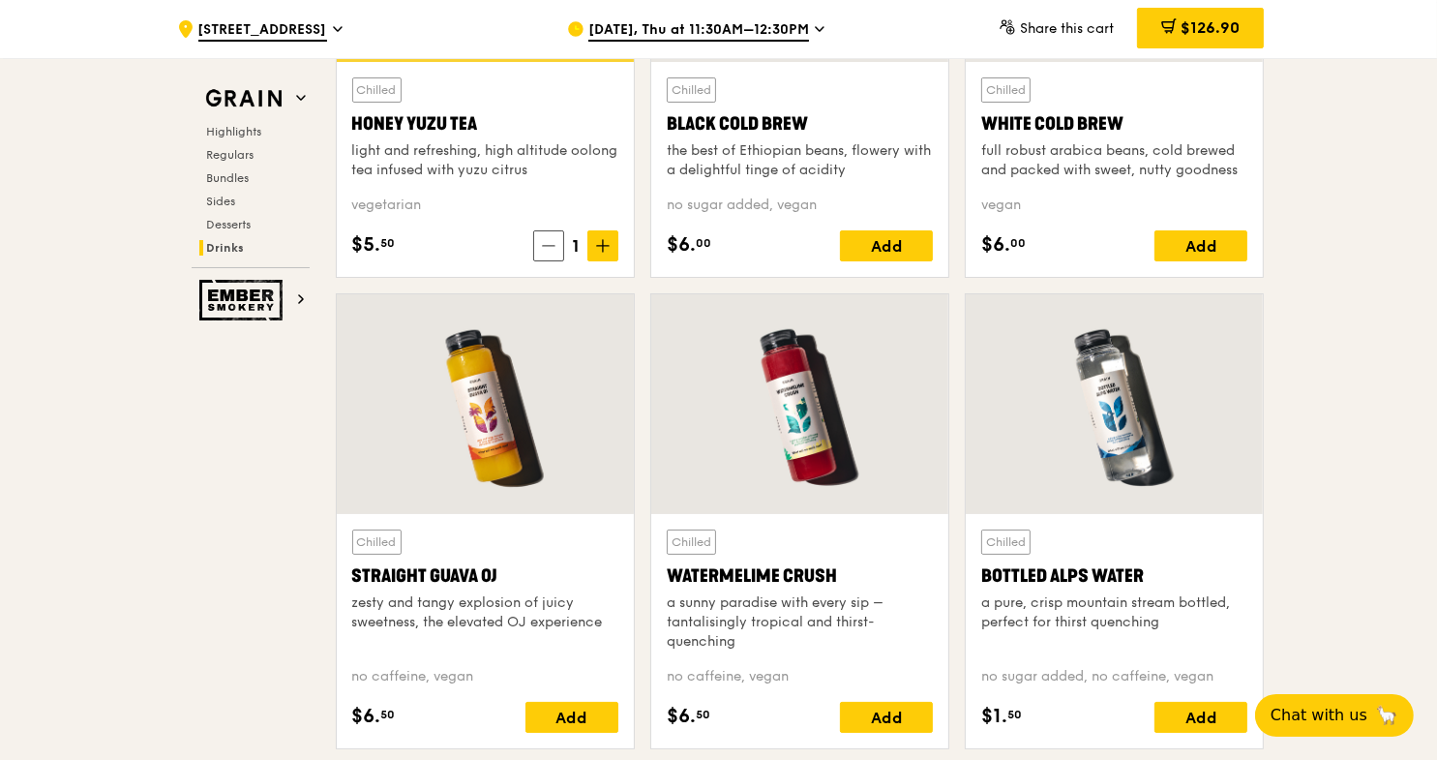
scroll to position [7562, 0]
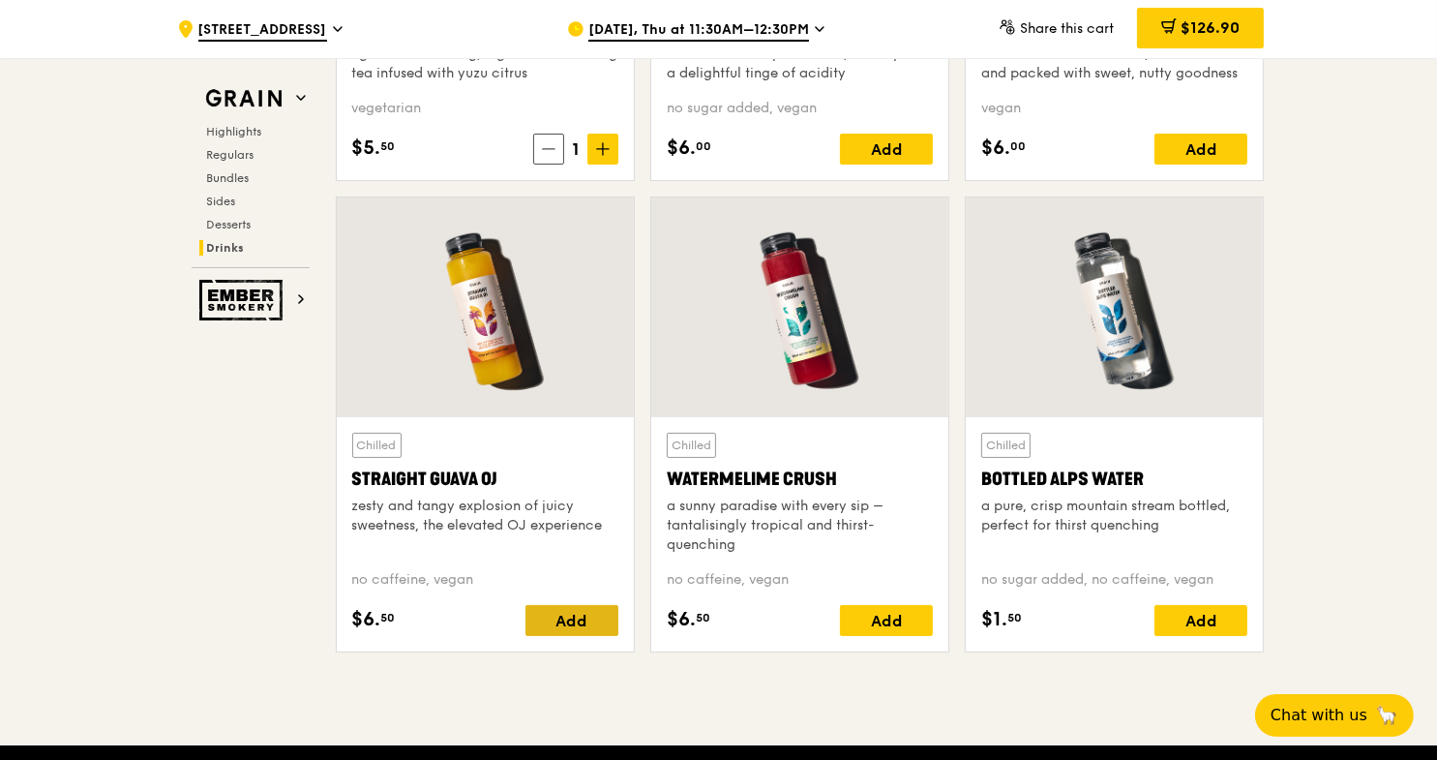
click at [554, 611] on div "Add" at bounding box center [571, 620] width 93 height 31
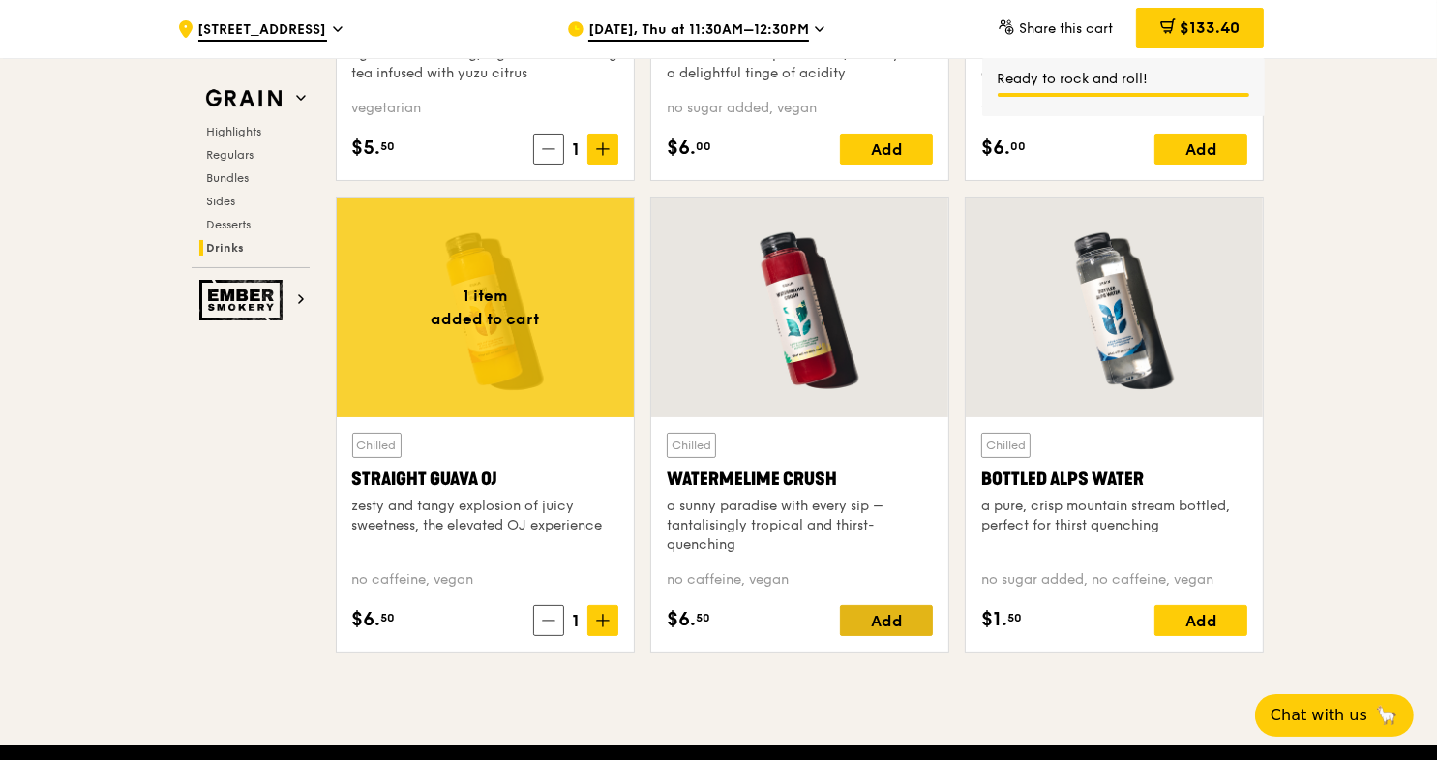
click at [890, 613] on div "Add" at bounding box center [886, 620] width 93 height 31
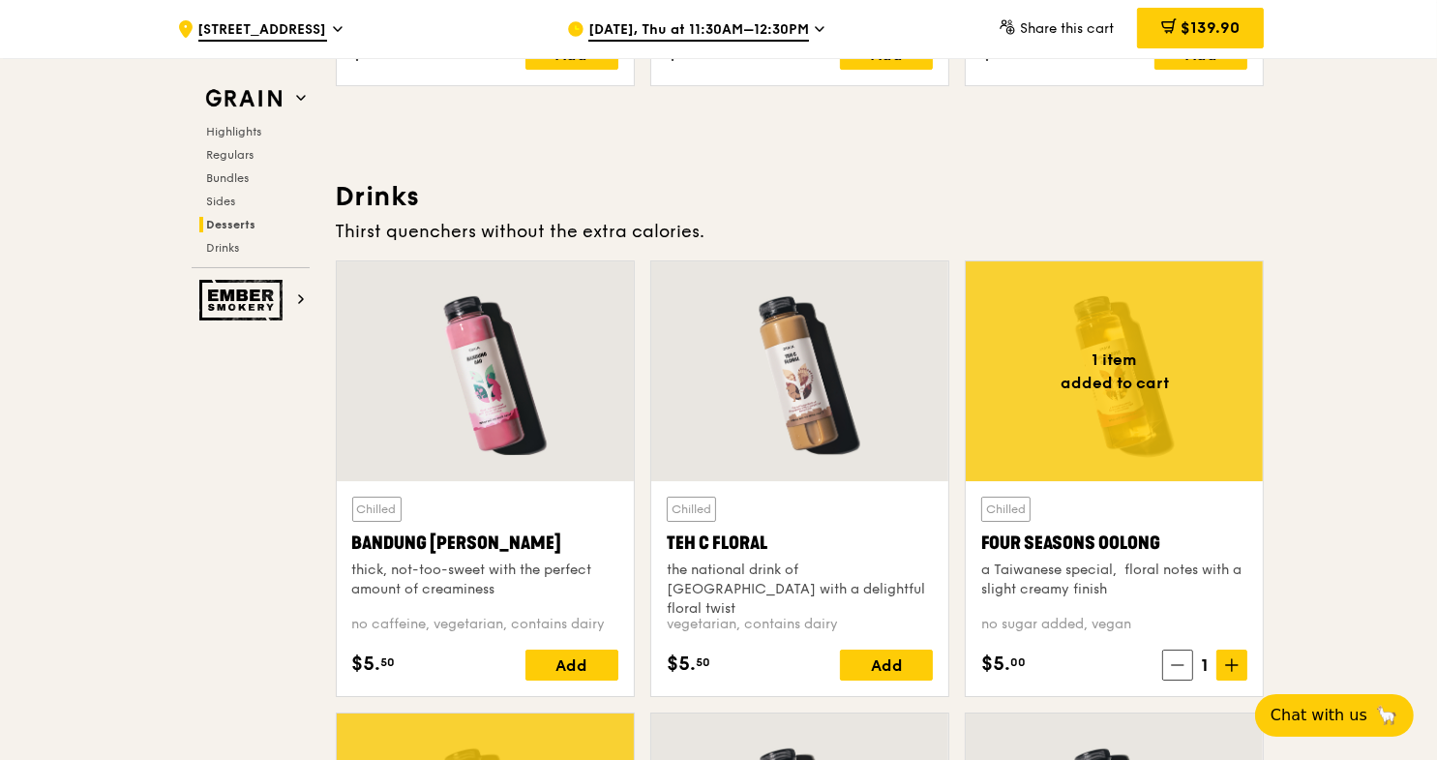
scroll to position [6691, 0]
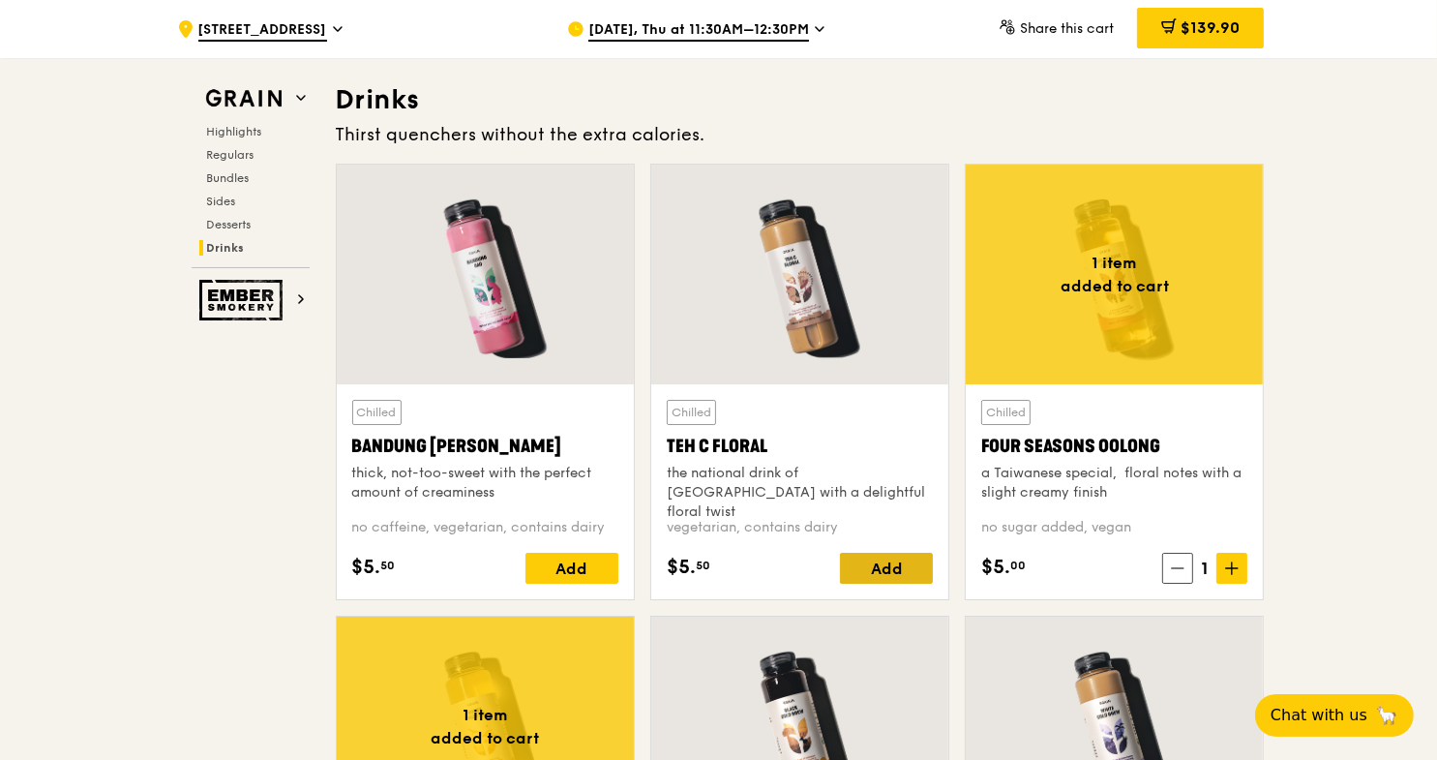
click at [880, 567] on div "Add" at bounding box center [886, 568] width 93 height 31
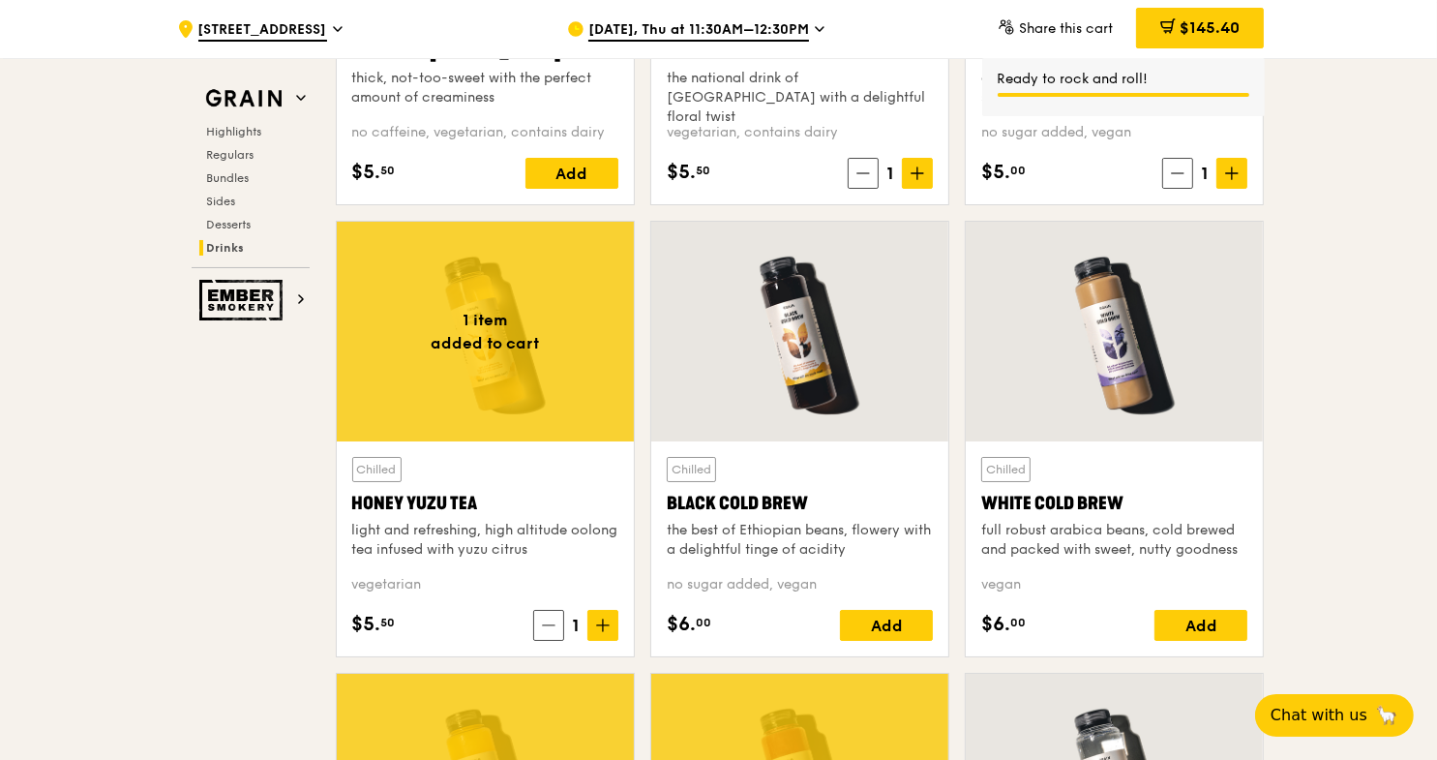
scroll to position [7175, 0]
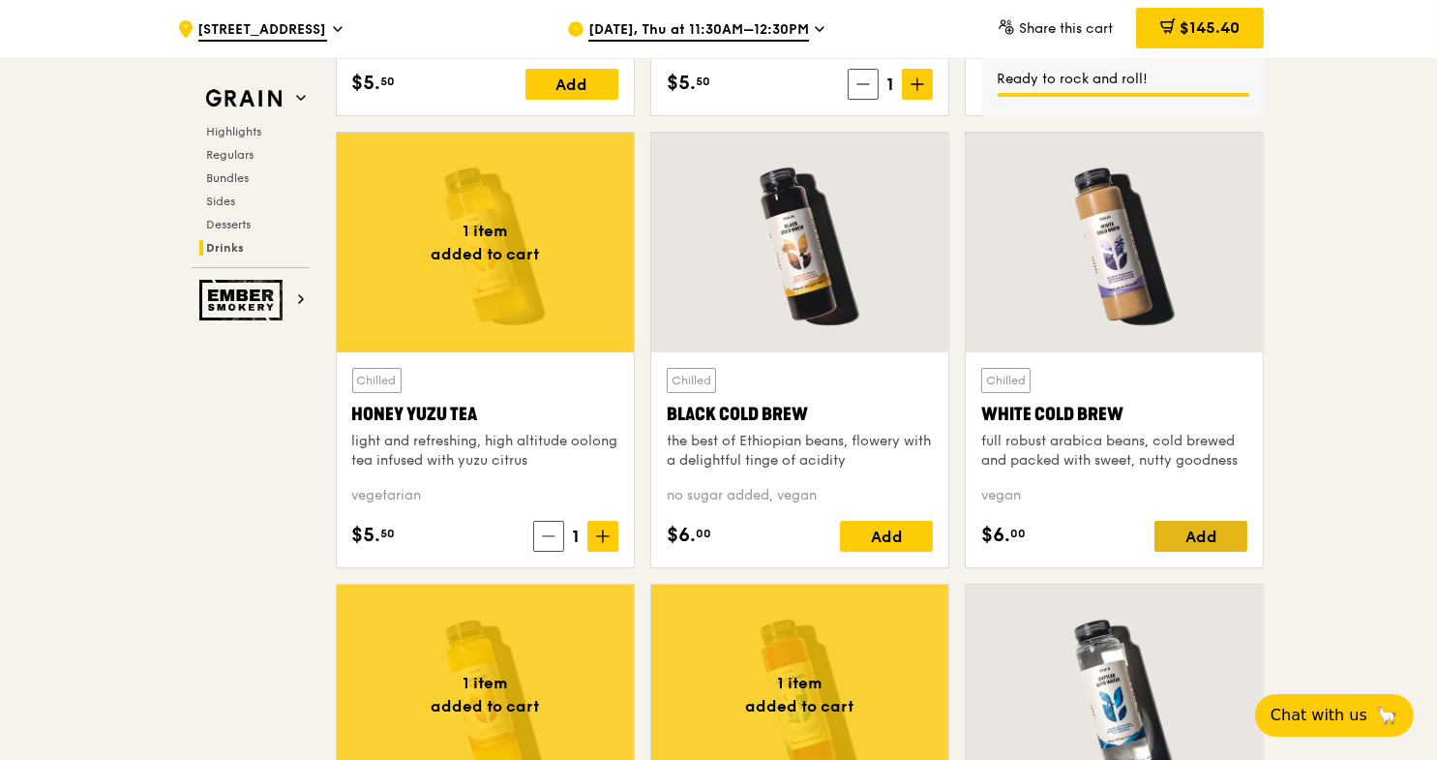
click at [1199, 527] on div "Add" at bounding box center [1200, 536] width 93 height 31
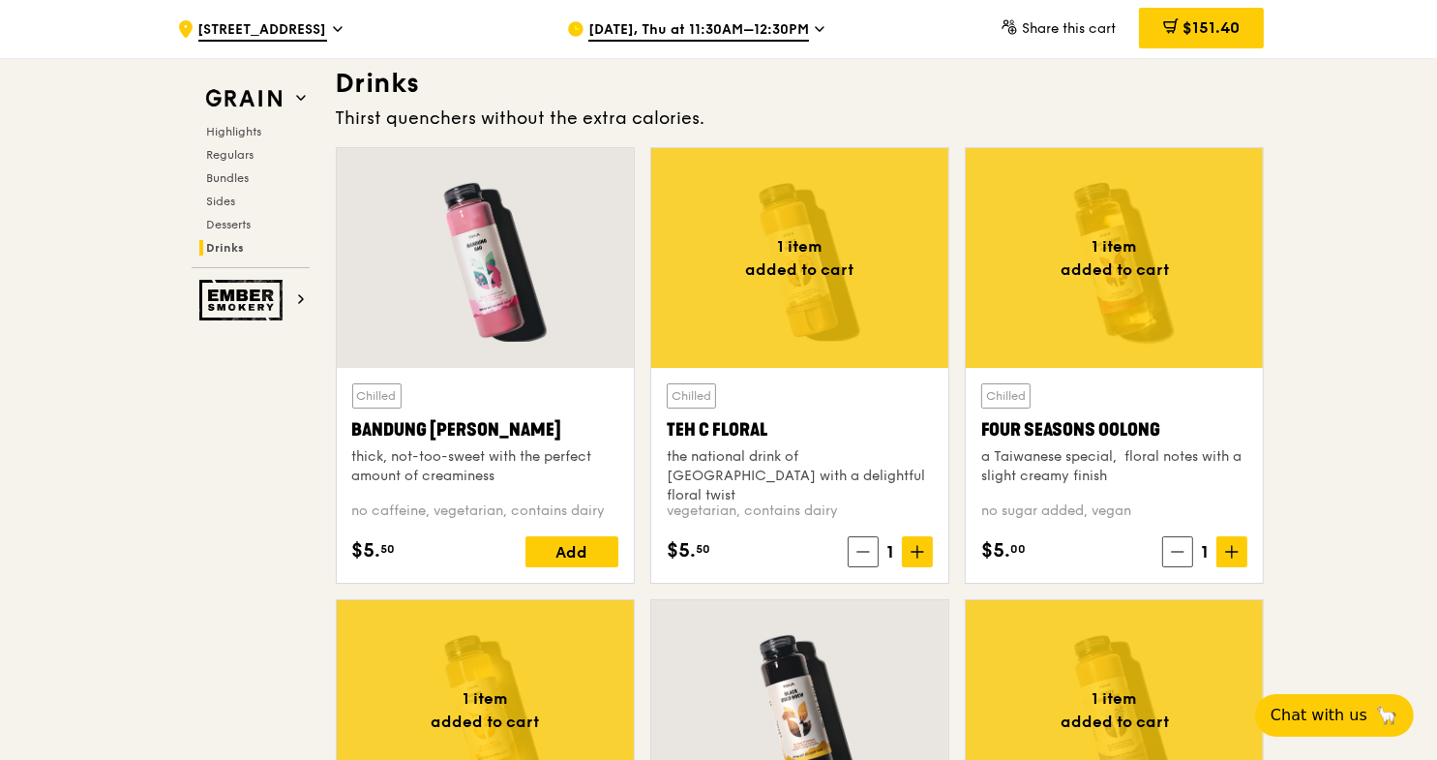
scroll to position [6691, 0]
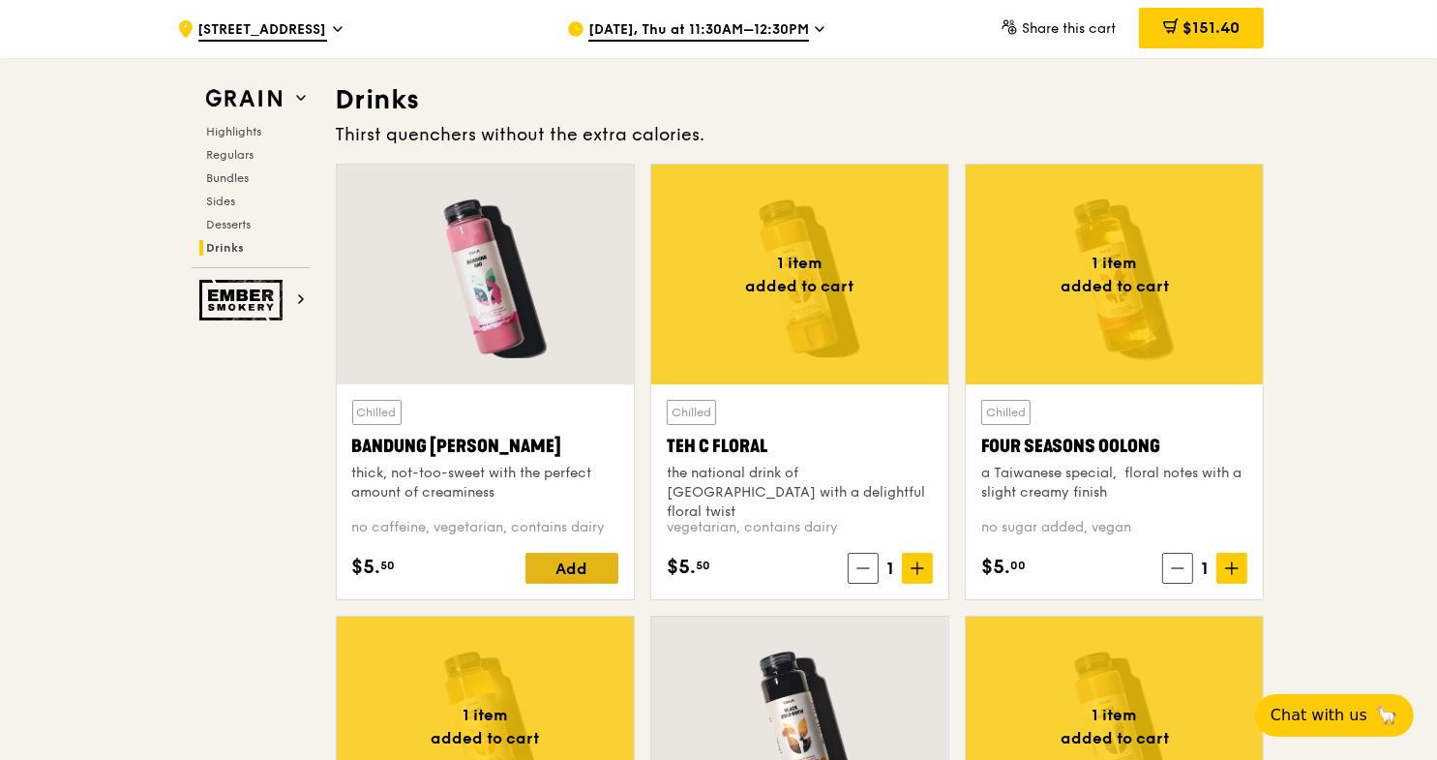
click at [555, 568] on div "Add" at bounding box center [571, 568] width 93 height 31
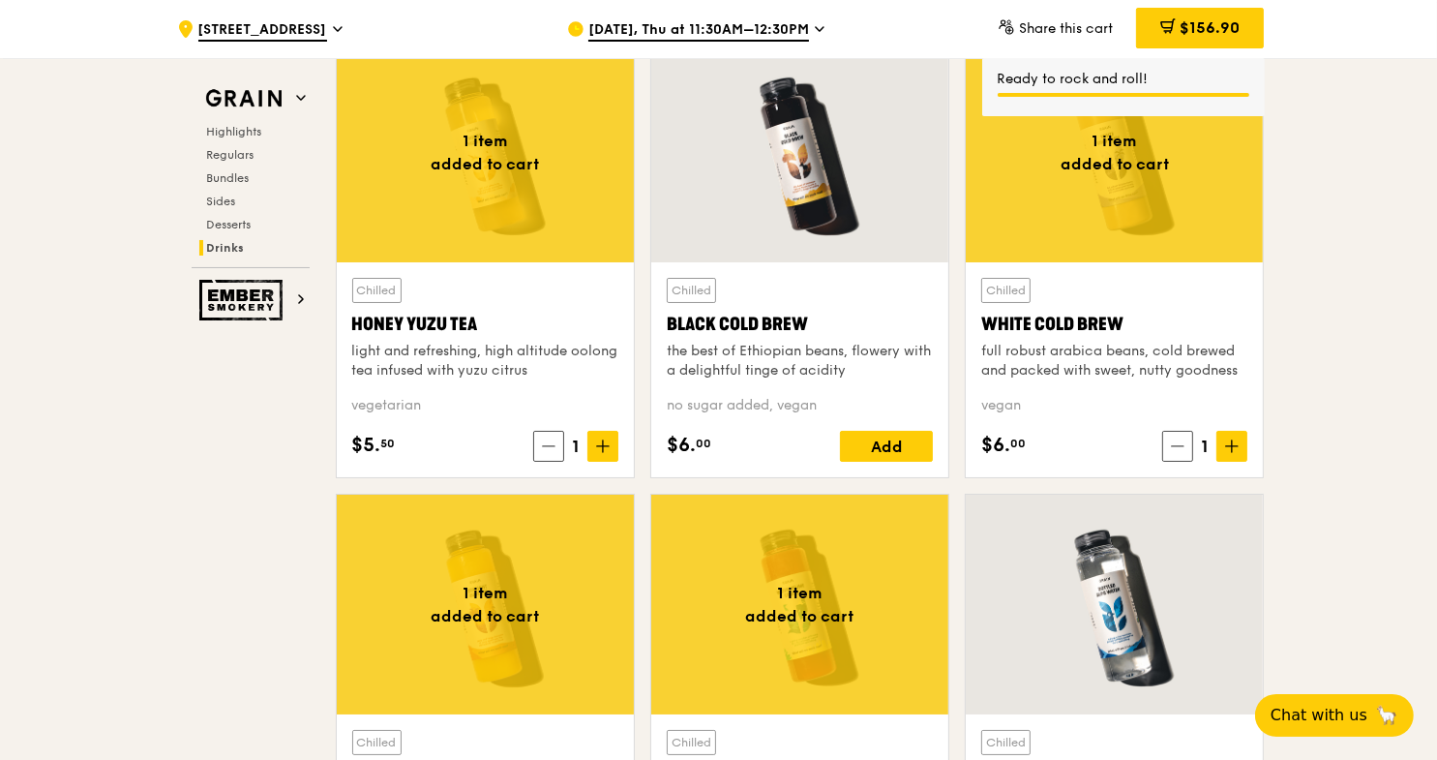
scroll to position [7465, 0]
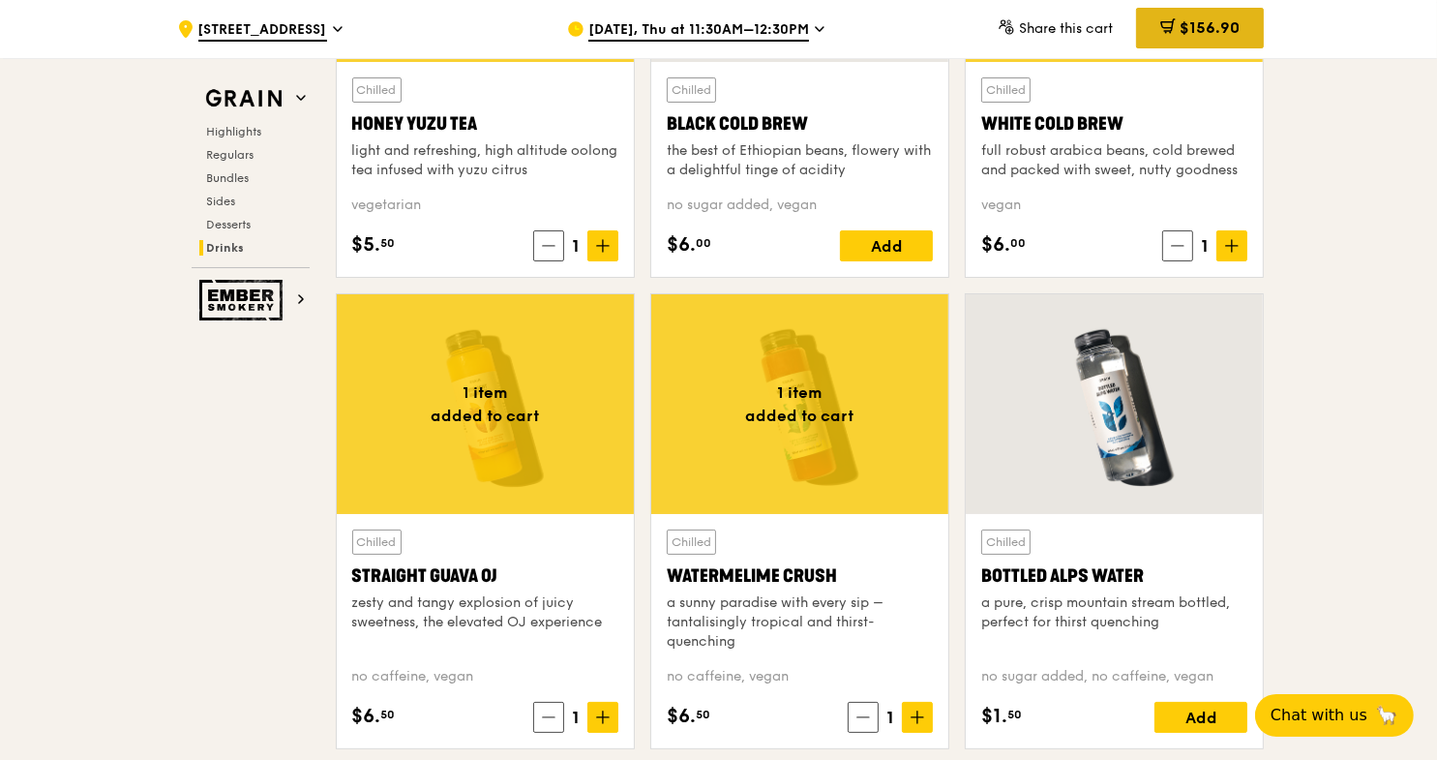
click at [1190, 28] on span "$156.90" at bounding box center [1210, 27] width 60 height 18
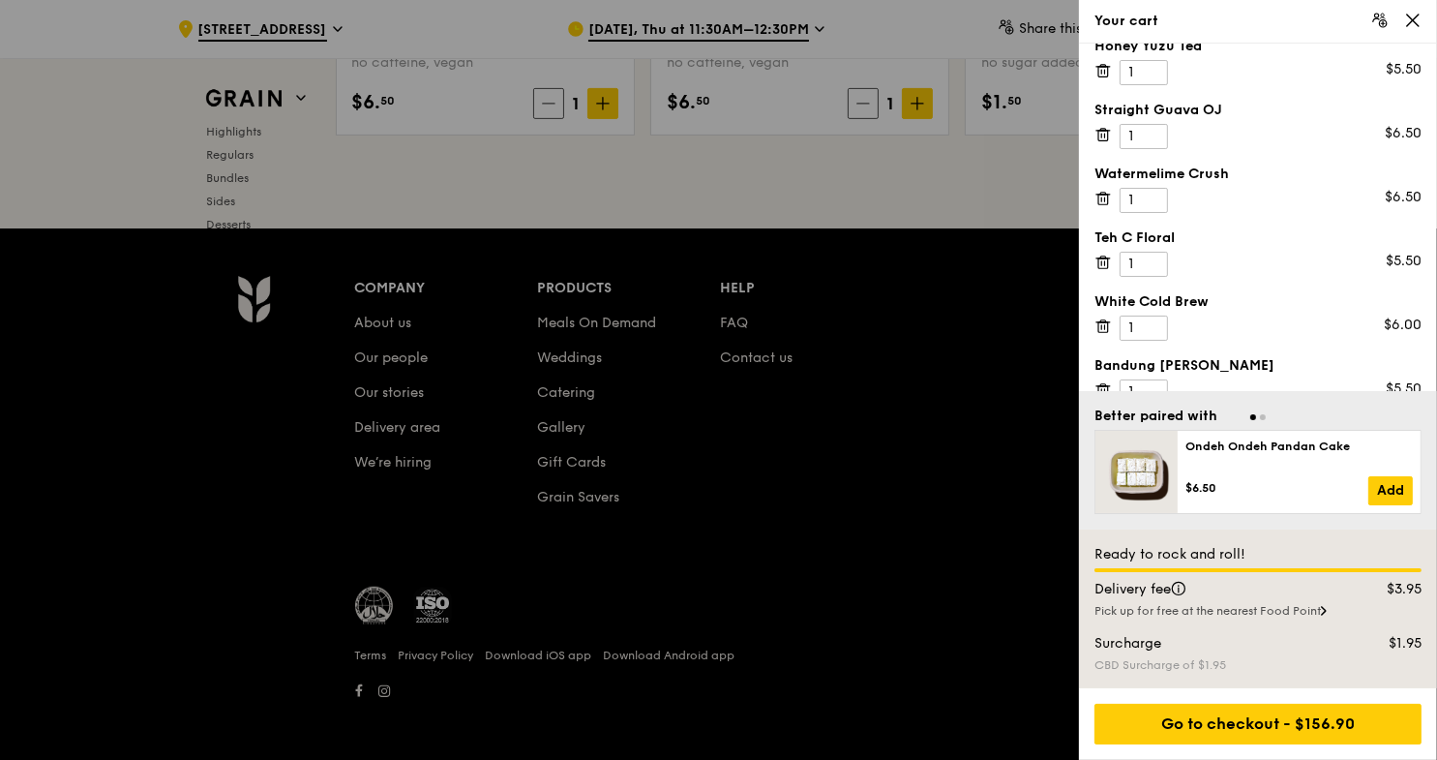
scroll to position [427, 0]
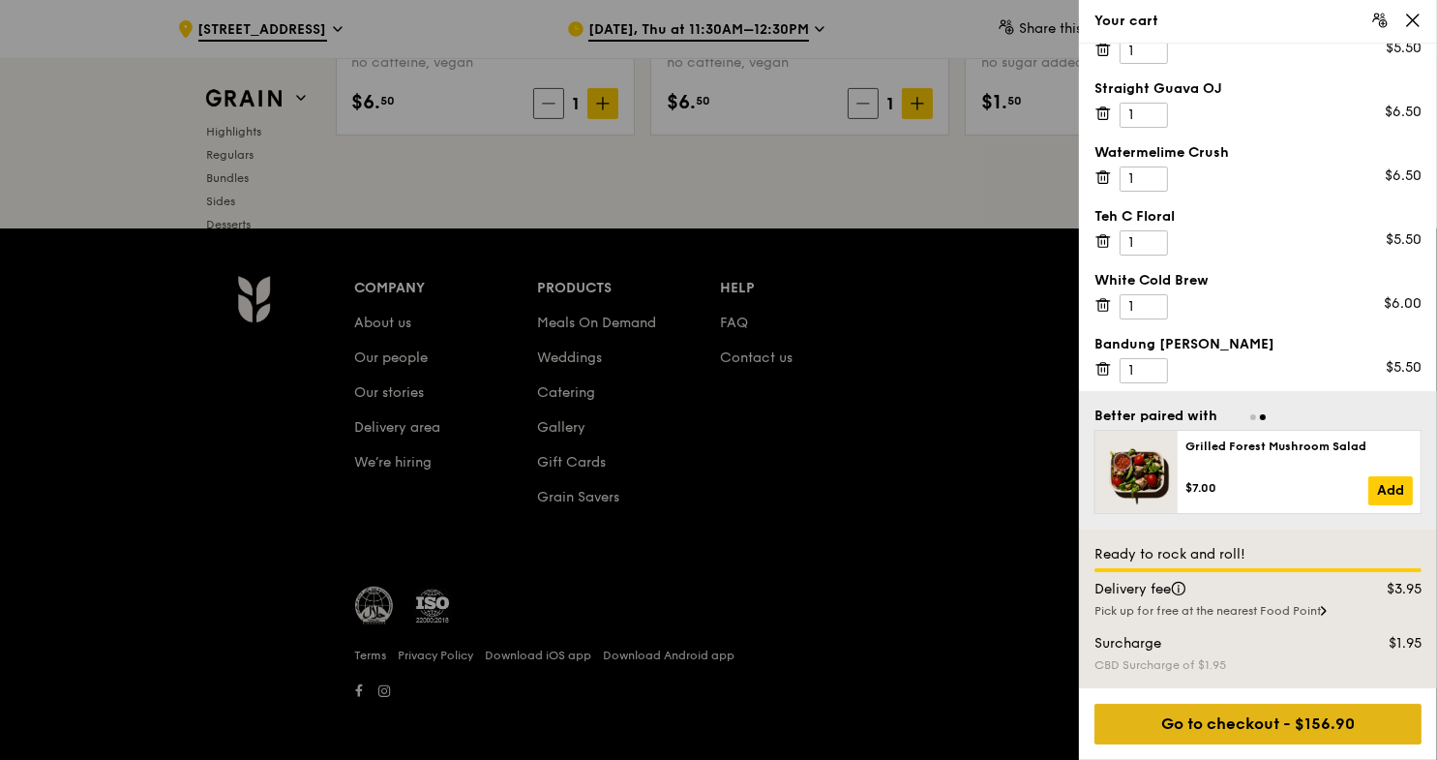
click at [1273, 728] on div "Go to checkout - $156.90" at bounding box center [1257, 724] width 327 height 41
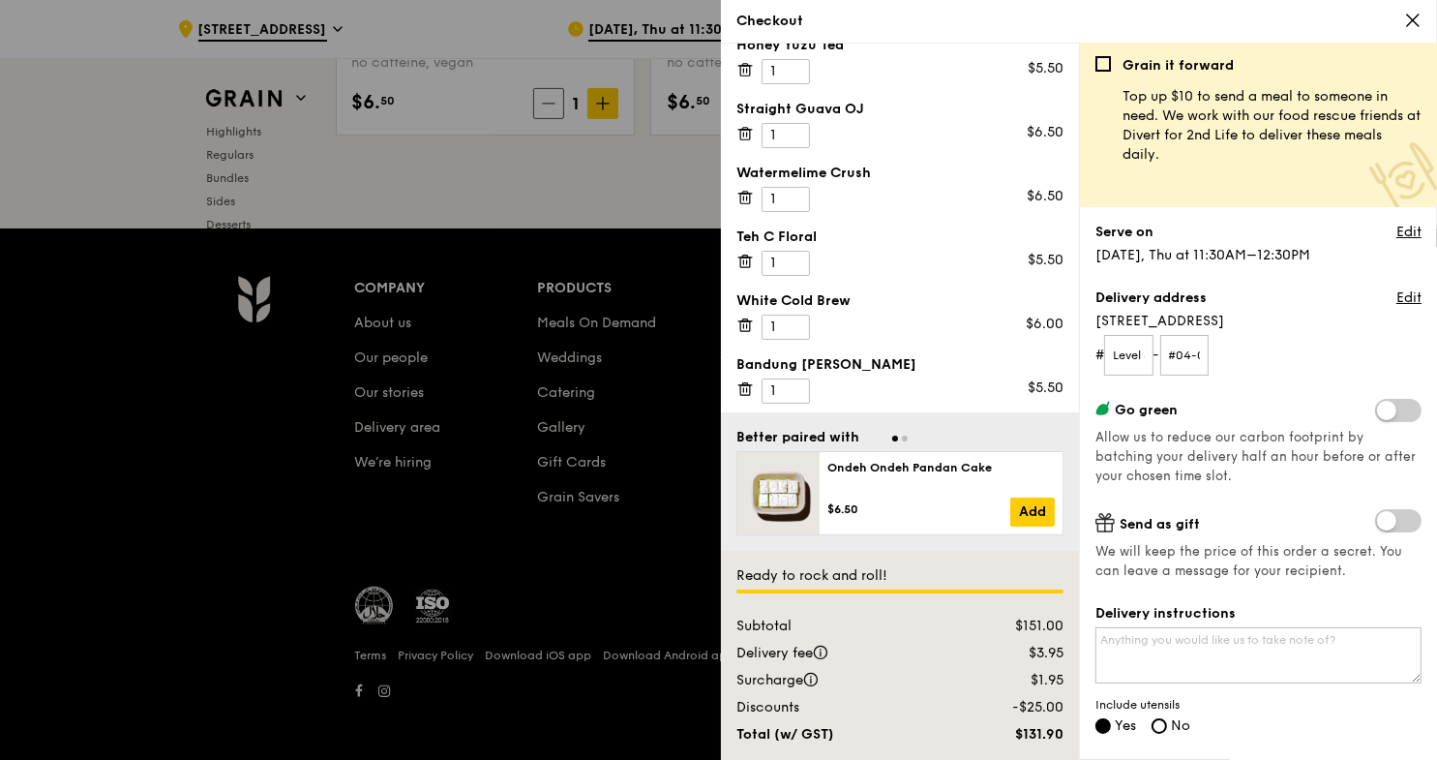
scroll to position [0, 0]
click at [1118, 359] on input "Level 4" at bounding box center [1128, 358] width 49 height 41
click at [1166, 353] on form "# Level 4 - #04-01 & -03" at bounding box center [1258, 358] width 326 height 41
type input "4"
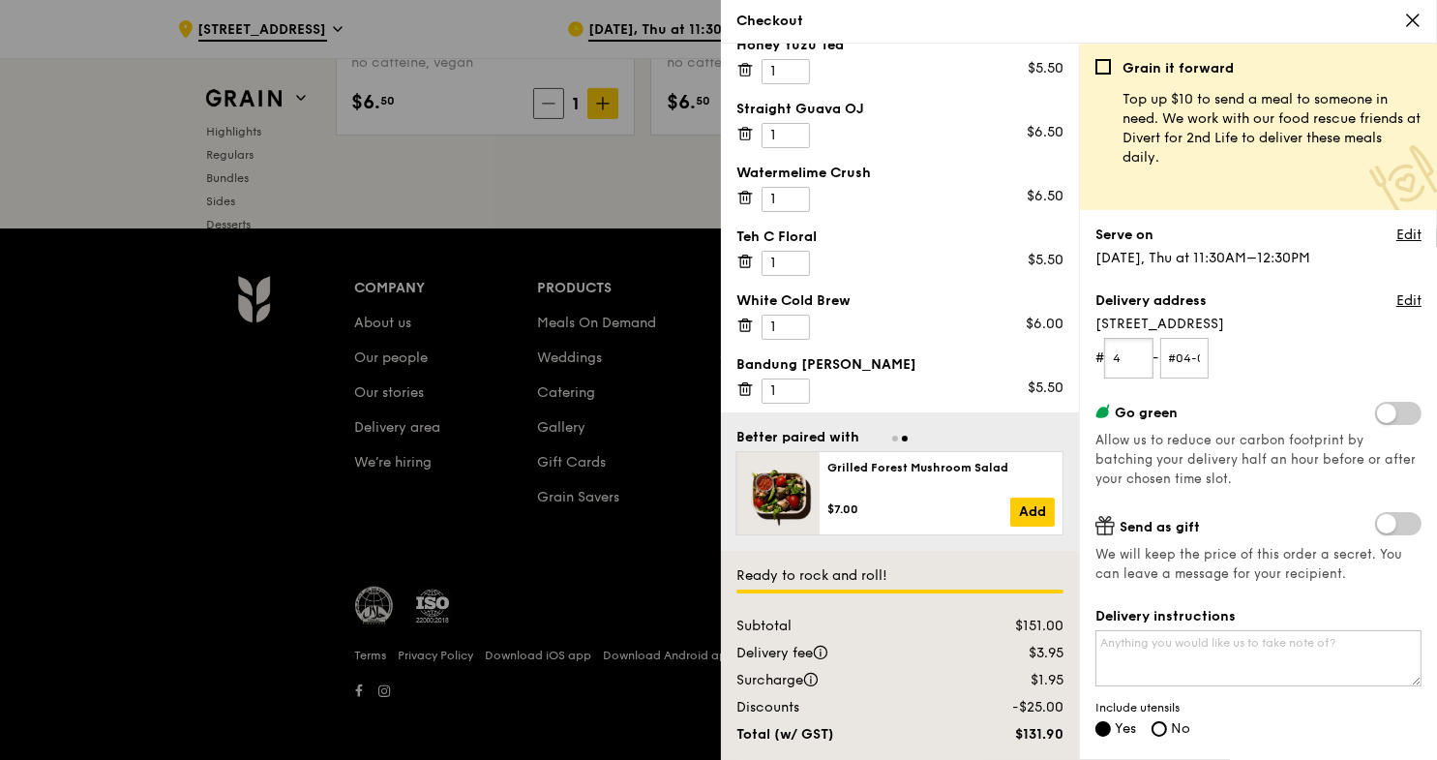
scroll to position [0, 0]
type input "04"
click at [1193, 359] on input "#04-01 & -03" at bounding box center [1184, 358] width 49 height 41
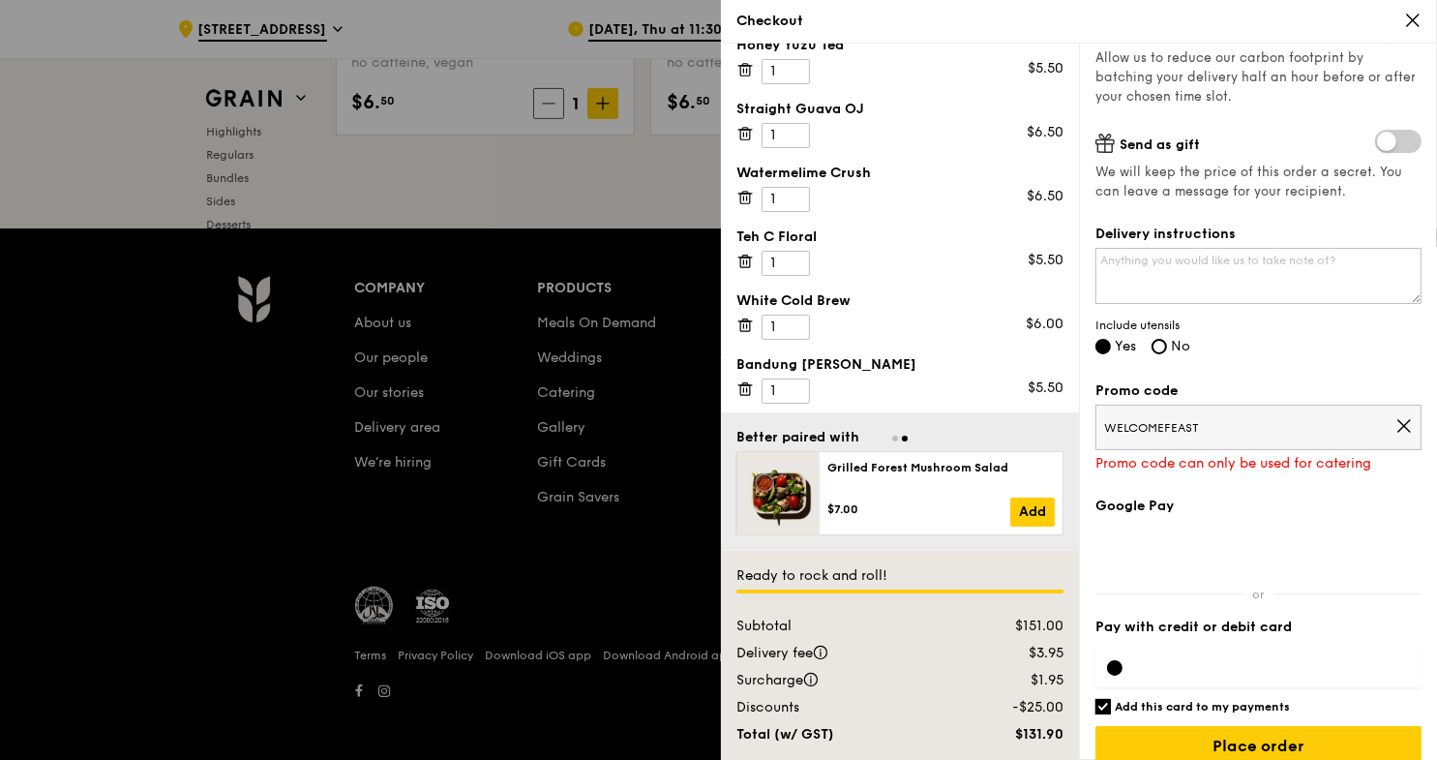
scroll to position [386, 0]
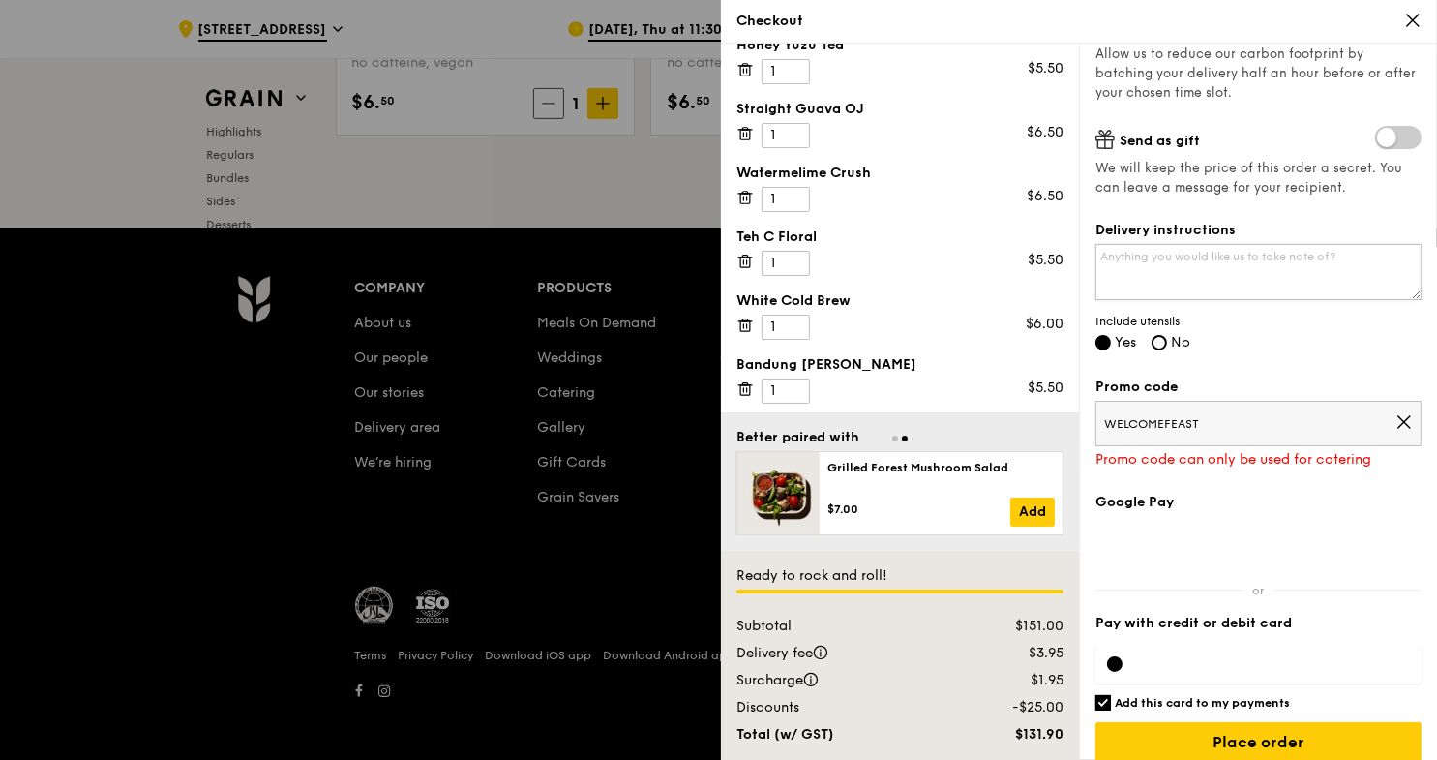
type input "#01&03 & -03"
click at [1108, 259] on textarea "Delivery instructions" at bounding box center [1258, 272] width 326 height 56
type textarea "f"
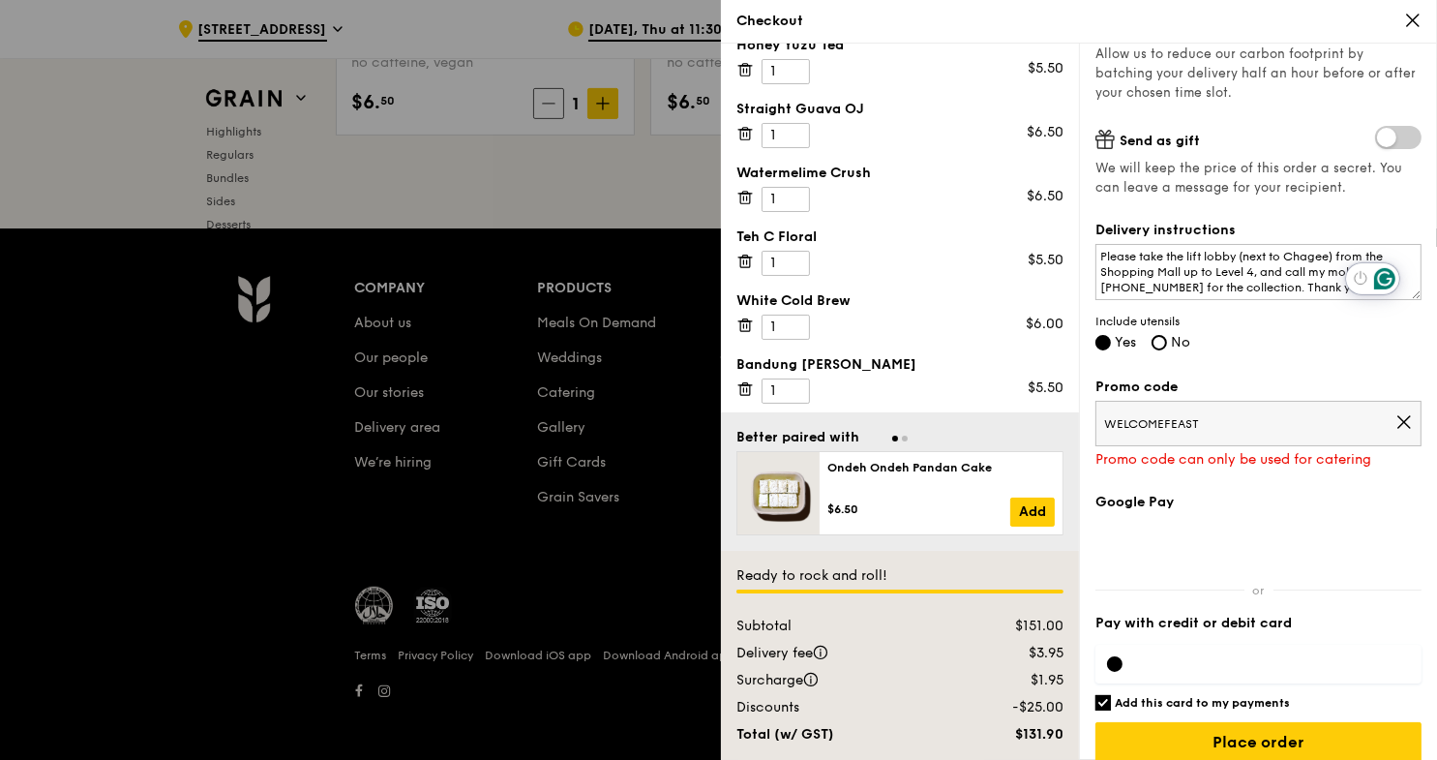
click at [1390, 284] on icon "Open Grammarly. 0 Suggestions." at bounding box center [1384, 278] width 21 height 21
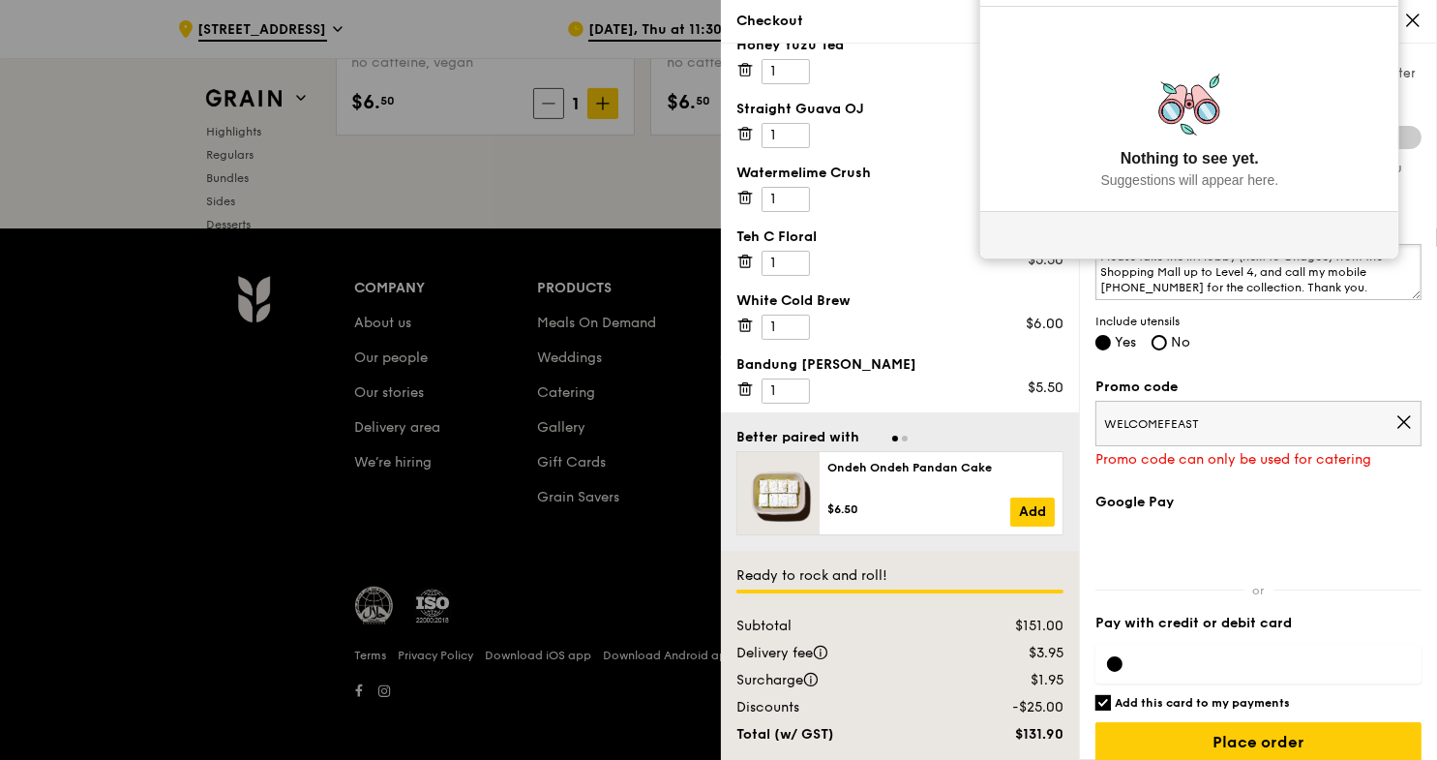
click at [1390, 284] on textarea "Please take the lift lobby (next to Chagee) from the Shopping Mall up to Level …" at bounding box center [1258, 272] width 326 height 56
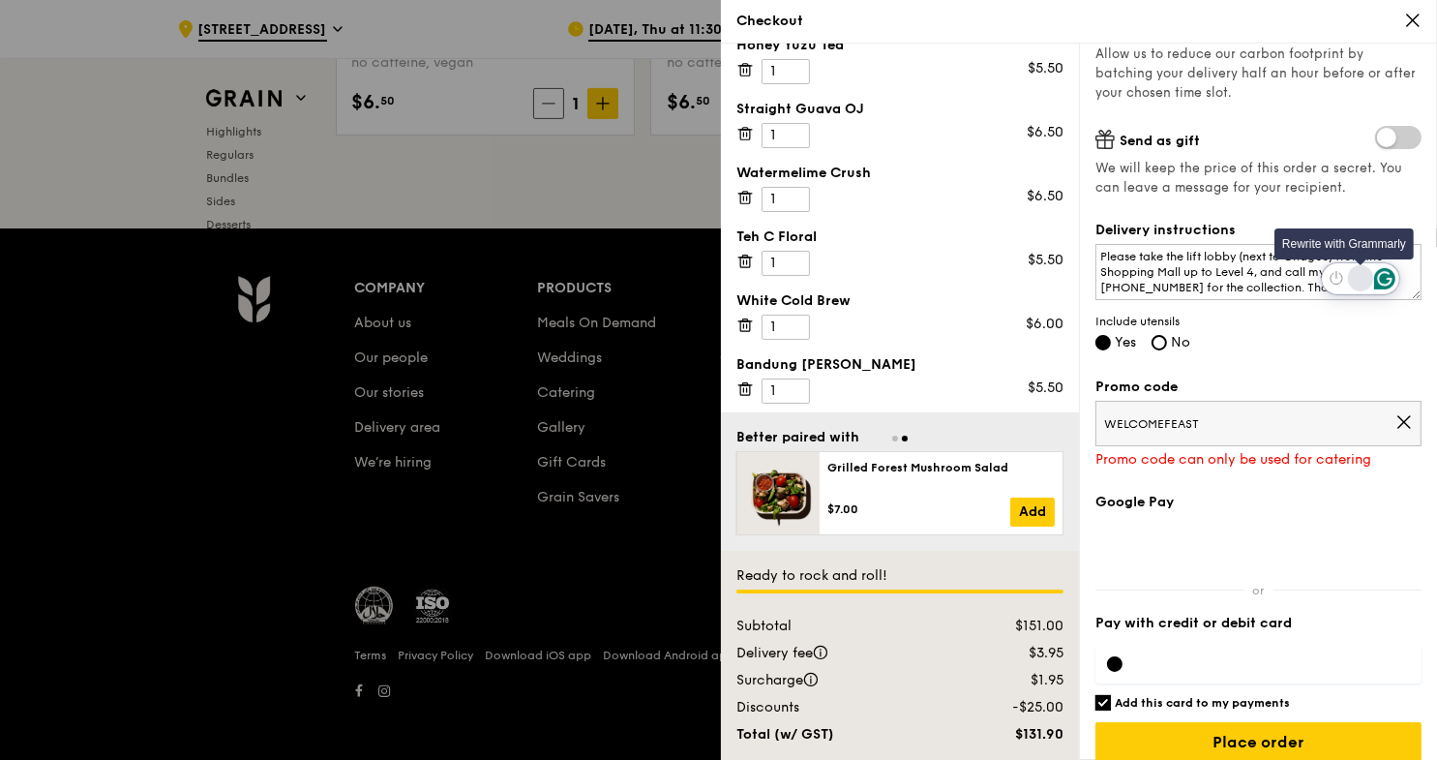
click at [1359, 277] on div "Rewrite with Grammarly" at bounding box center [1360, 278] width 21 height 22
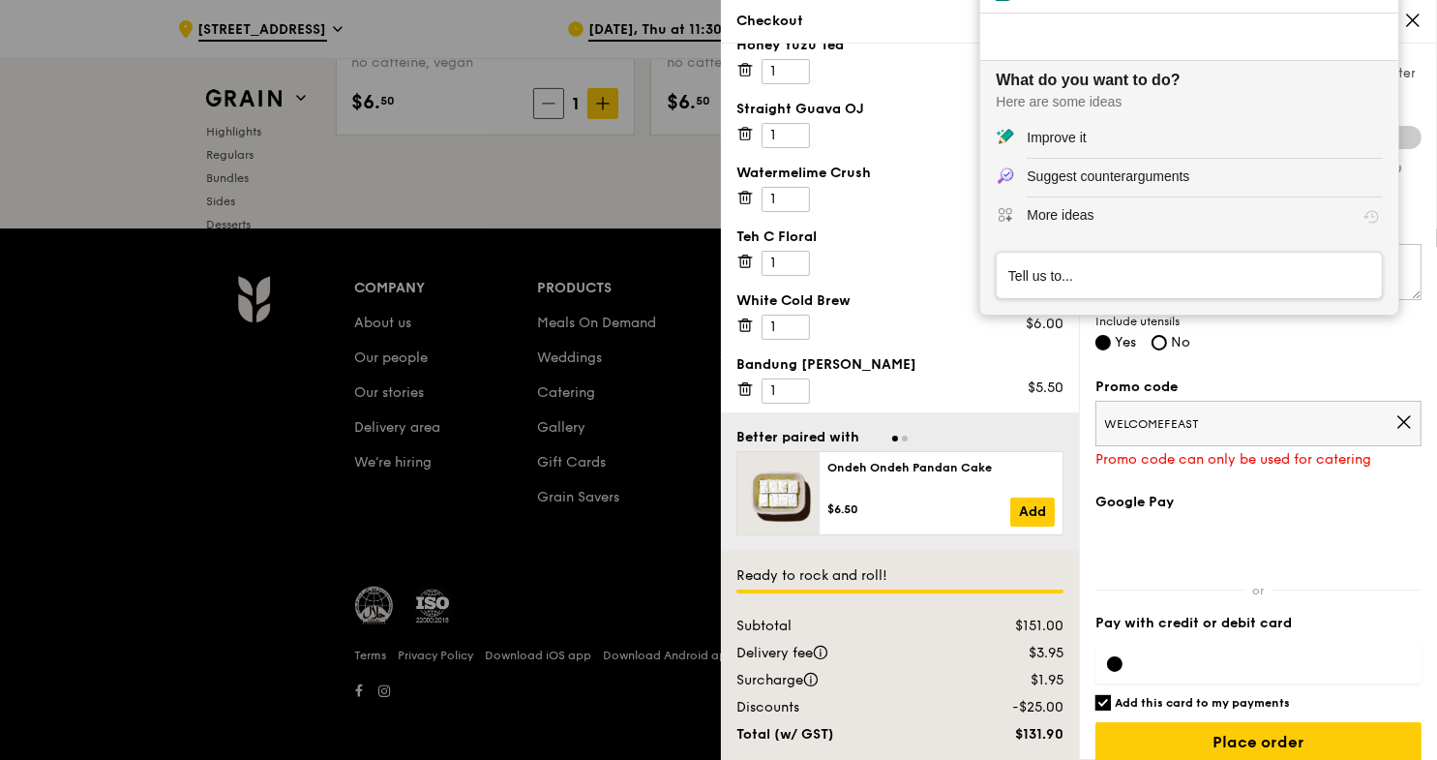
scroll to position [0, 0]
click at [1039, 134] on div "Improve it" at bounding box center [1056, 138] width 59 height 20
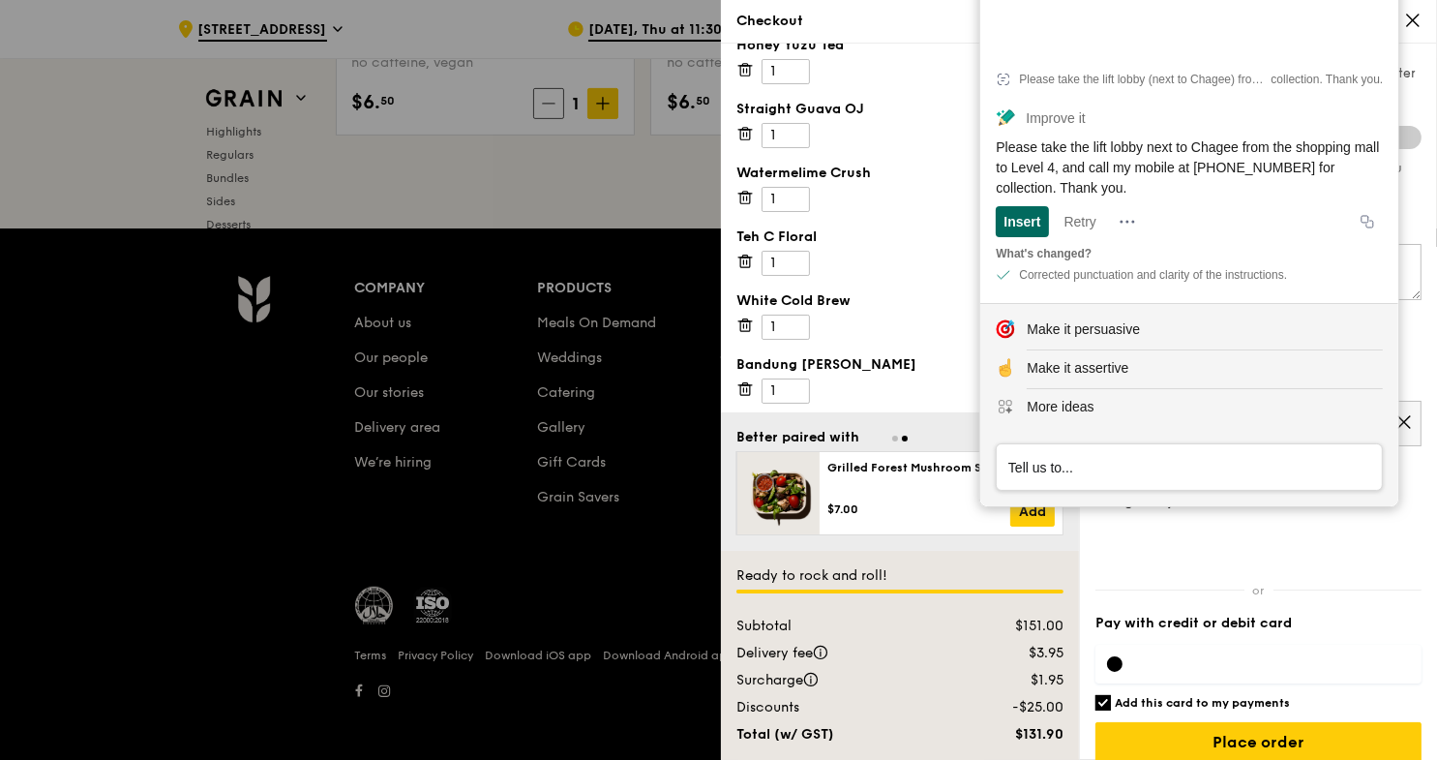
click at [1012, 213] on div "Insert" at bounding box center [1022, 221] width 37 height 31
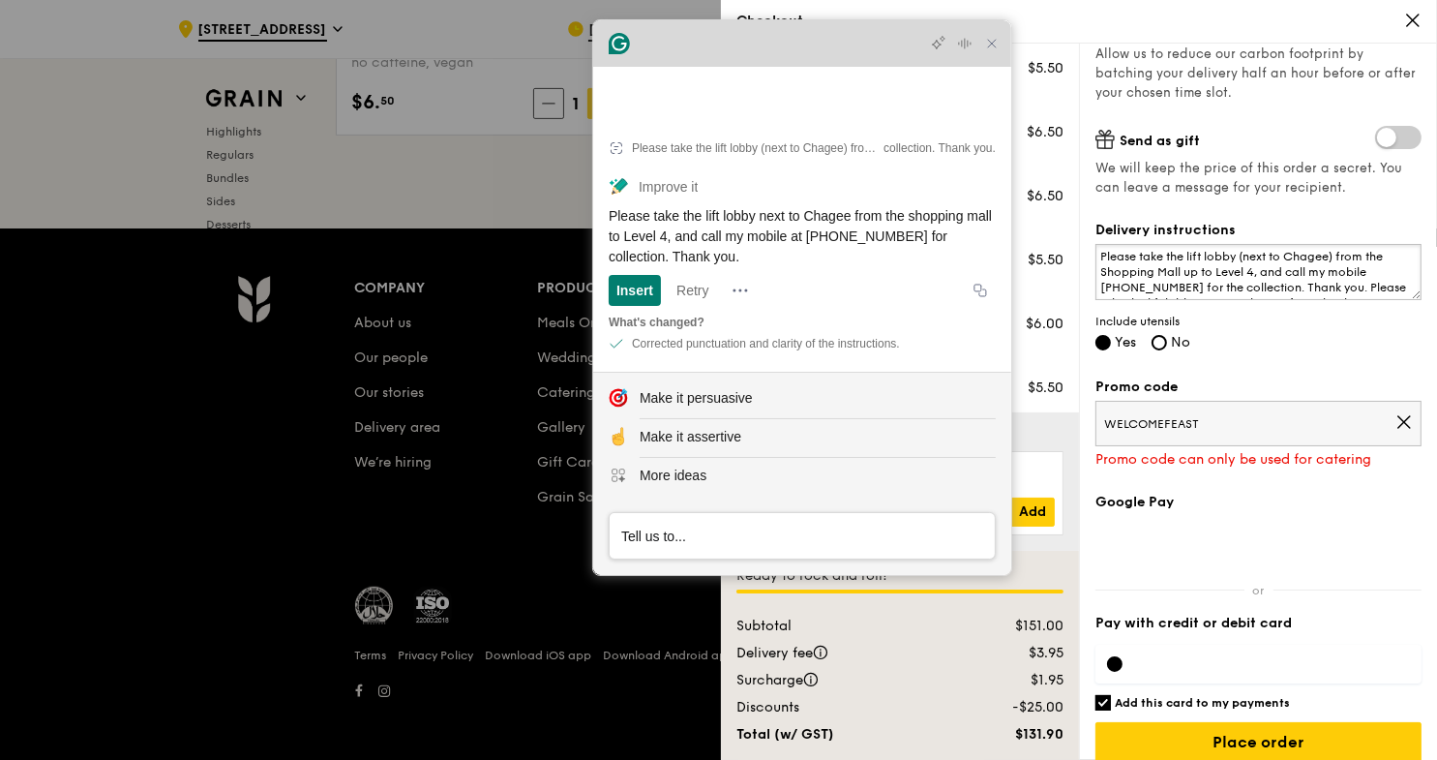
drag, startPoint x: 1232, startPoint y: 34, endPoint x: 856, endPoint y: 87, distance: 379.2
click at [856, 87] on div "Grammarly Assistant Please take the lift lobby (next to Chagee) from the Shoppi…" at bounding box center [802, 297] width 418 height 555
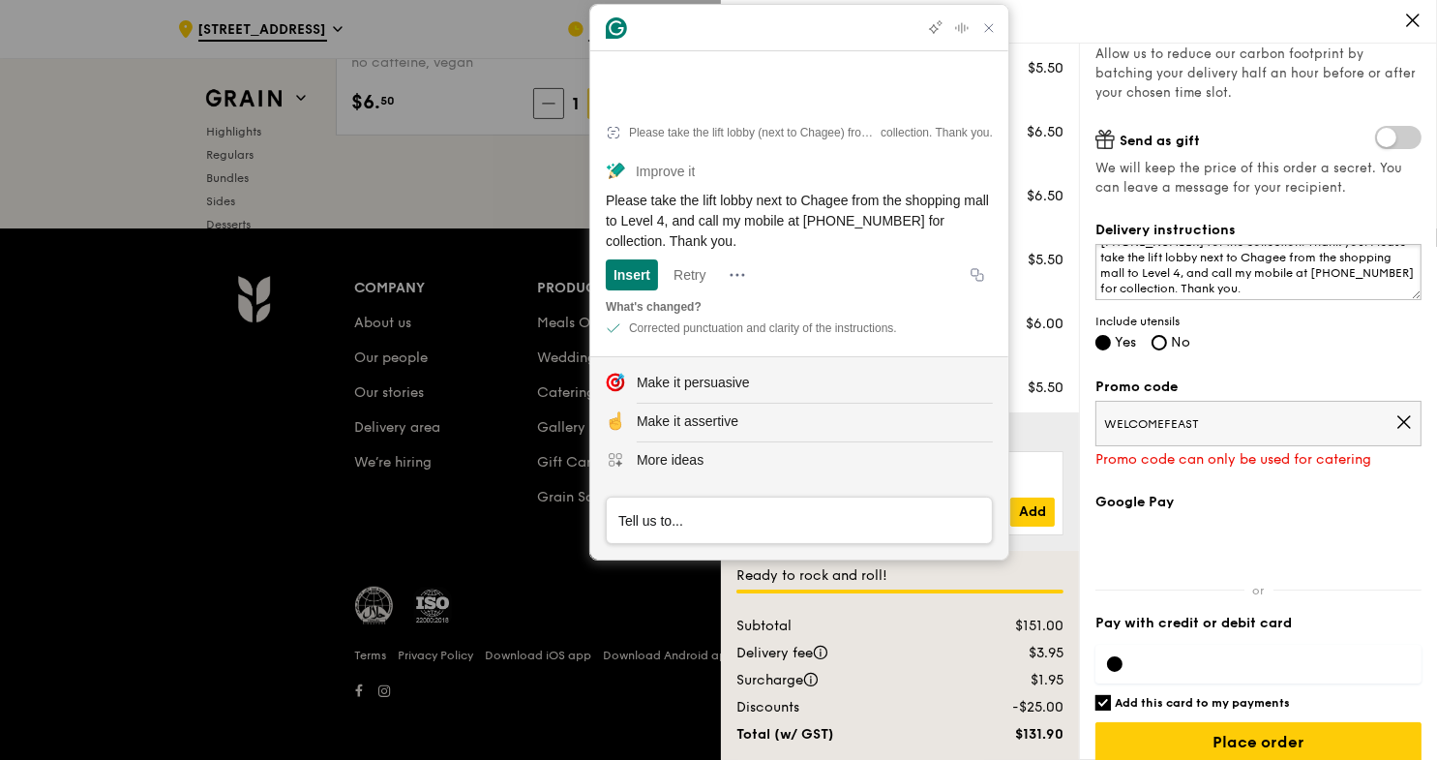
scroll to position [20, 0]
drag, startPoint x: 1363, startPoint y: 286, endPoint x: 1103, endPoint y: 239, distance: 263.6
click at [1103, 239] on div "Delivery instructions Please take the lift lobby (next to Chagee) from the Shop…" at bounding box center [1258, 288] width 326 height 134
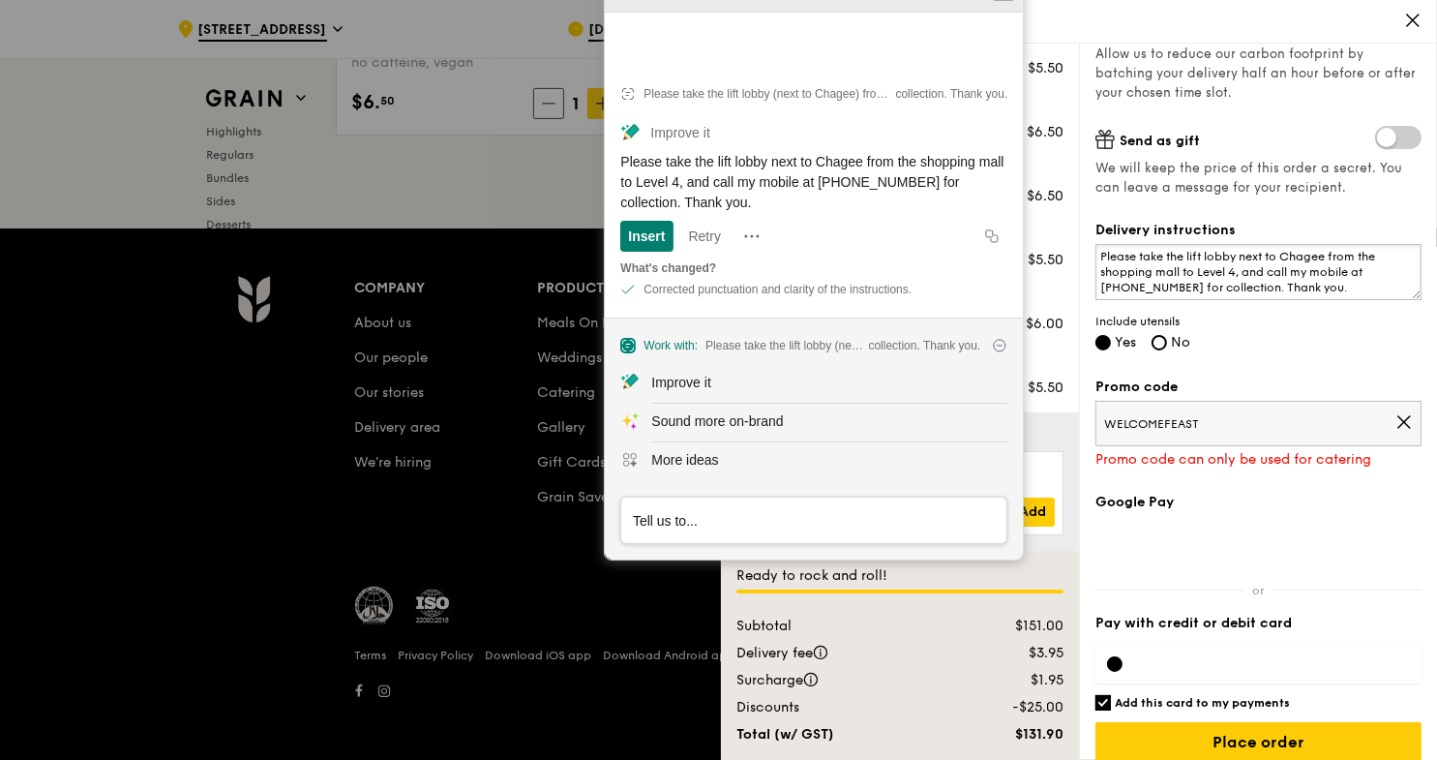
type textarea "Please take the lift lobby next to Chagee from the shopping mall to Level 4, an…"
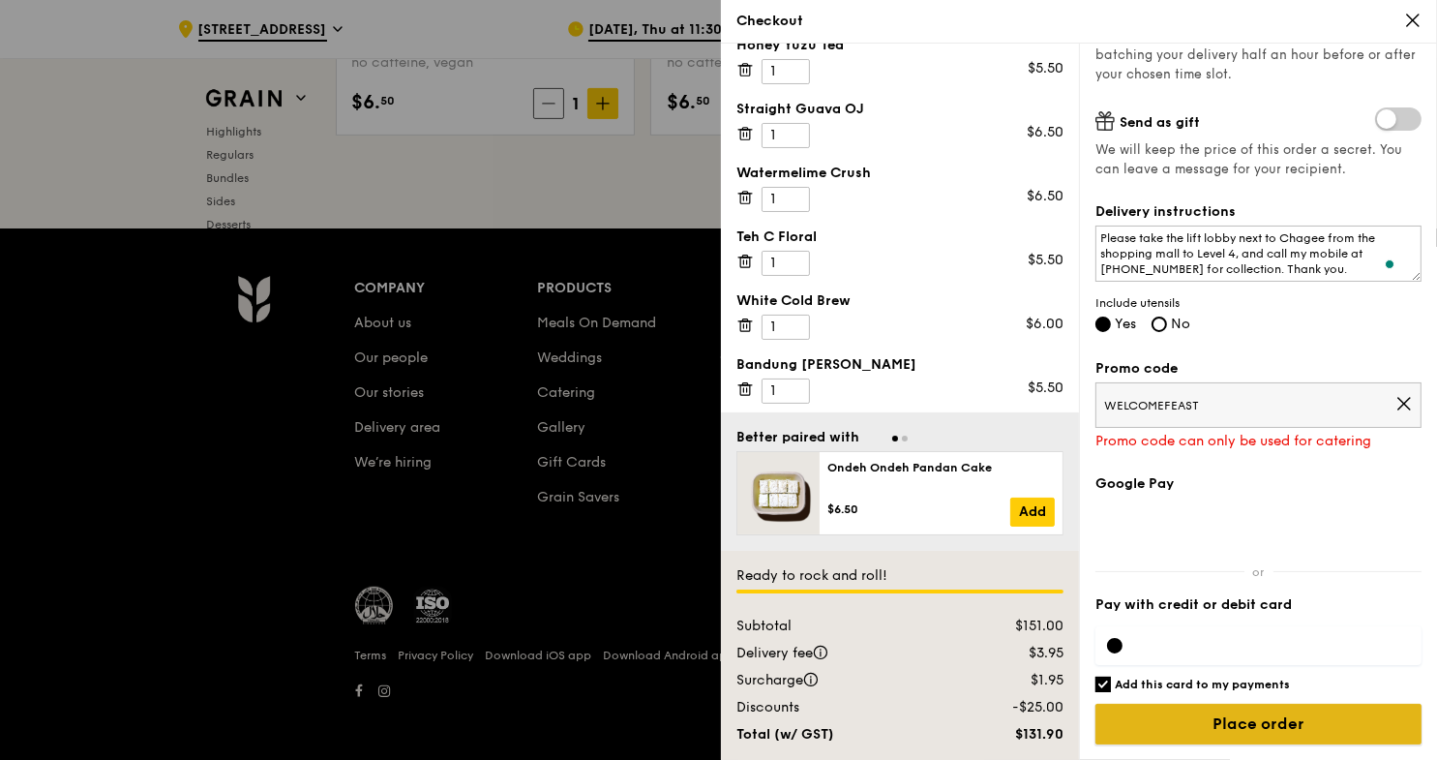
click at [1207, 730] on input "Place order" at bounding box center [1258, 724] width 326 height 41
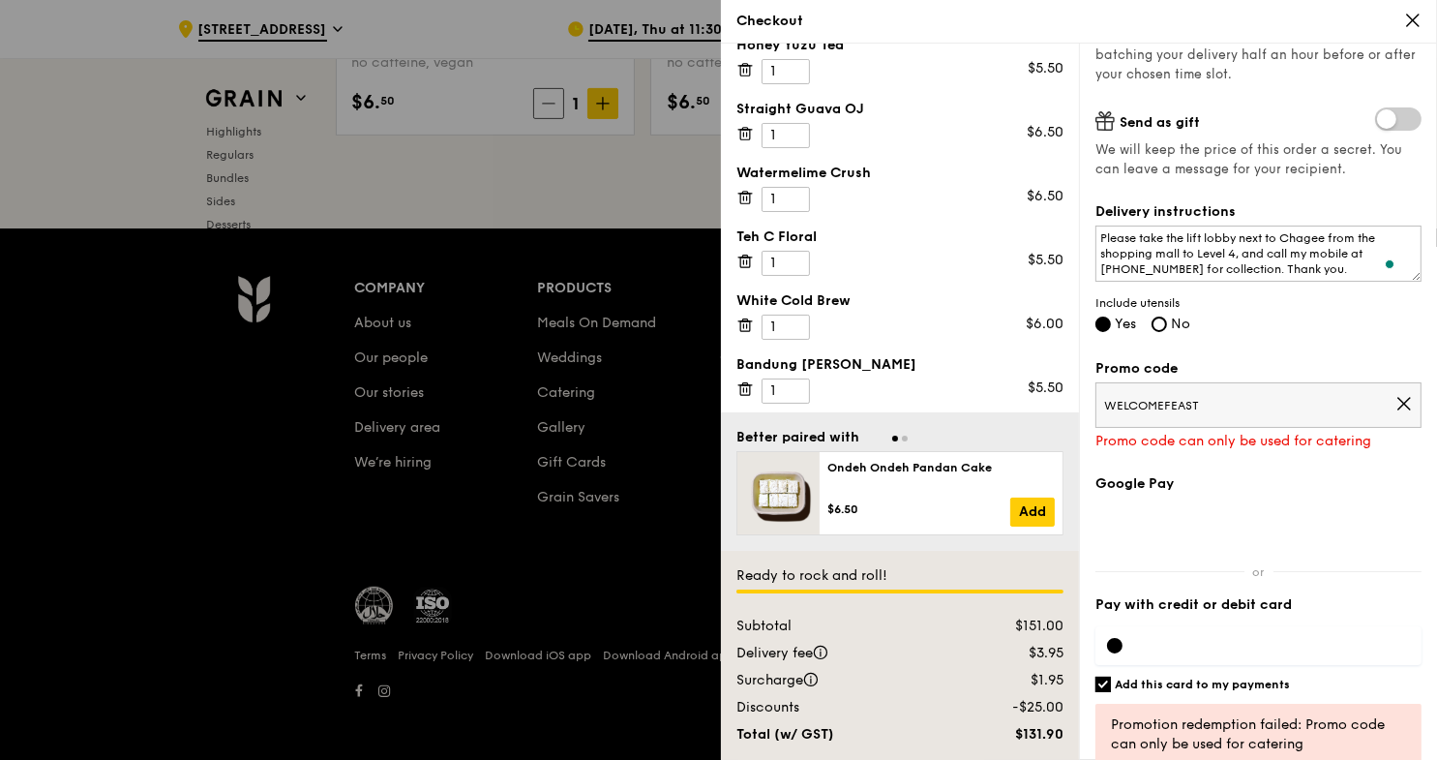
click at [1395, 405] on icon at bounding box center [1403, 403] width 17 height 17
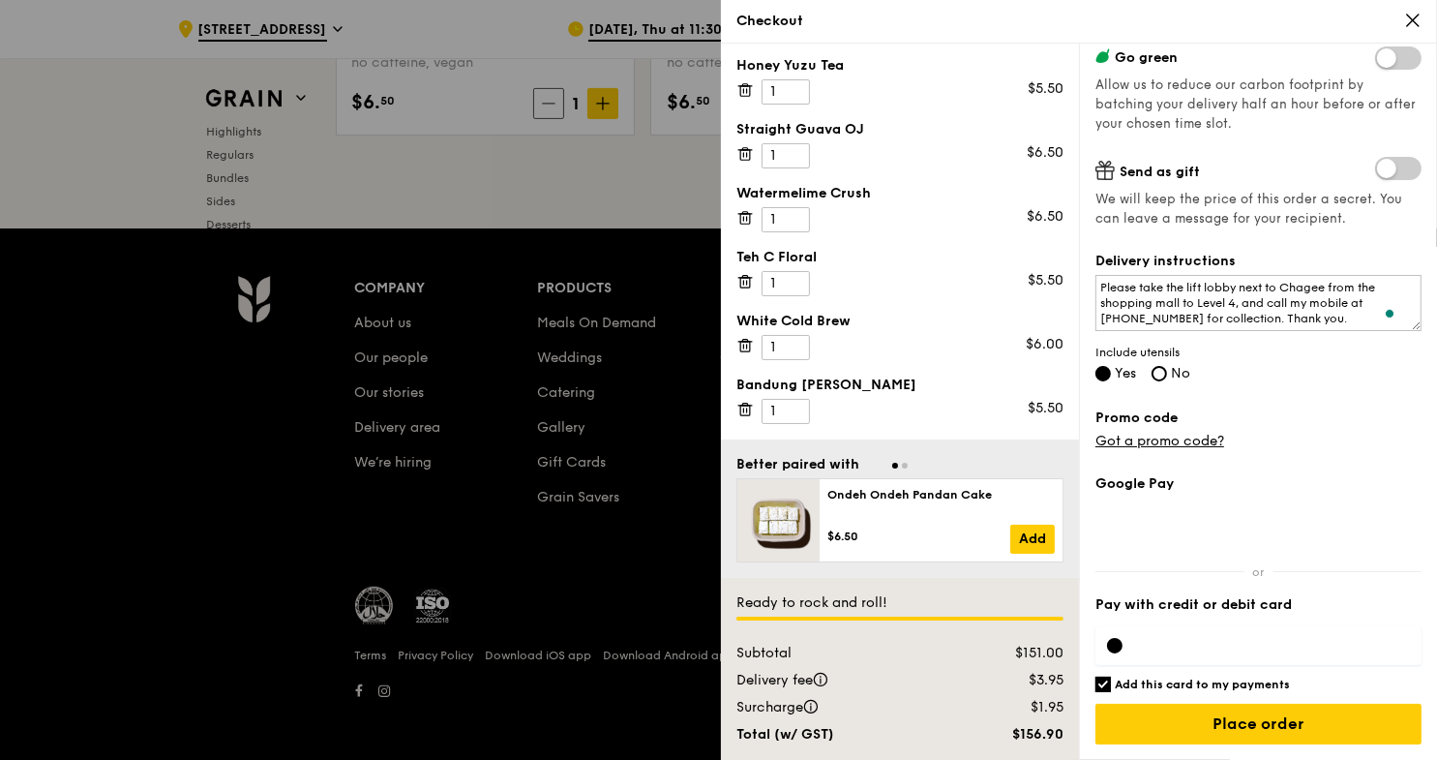
scroll to position [355, 0]
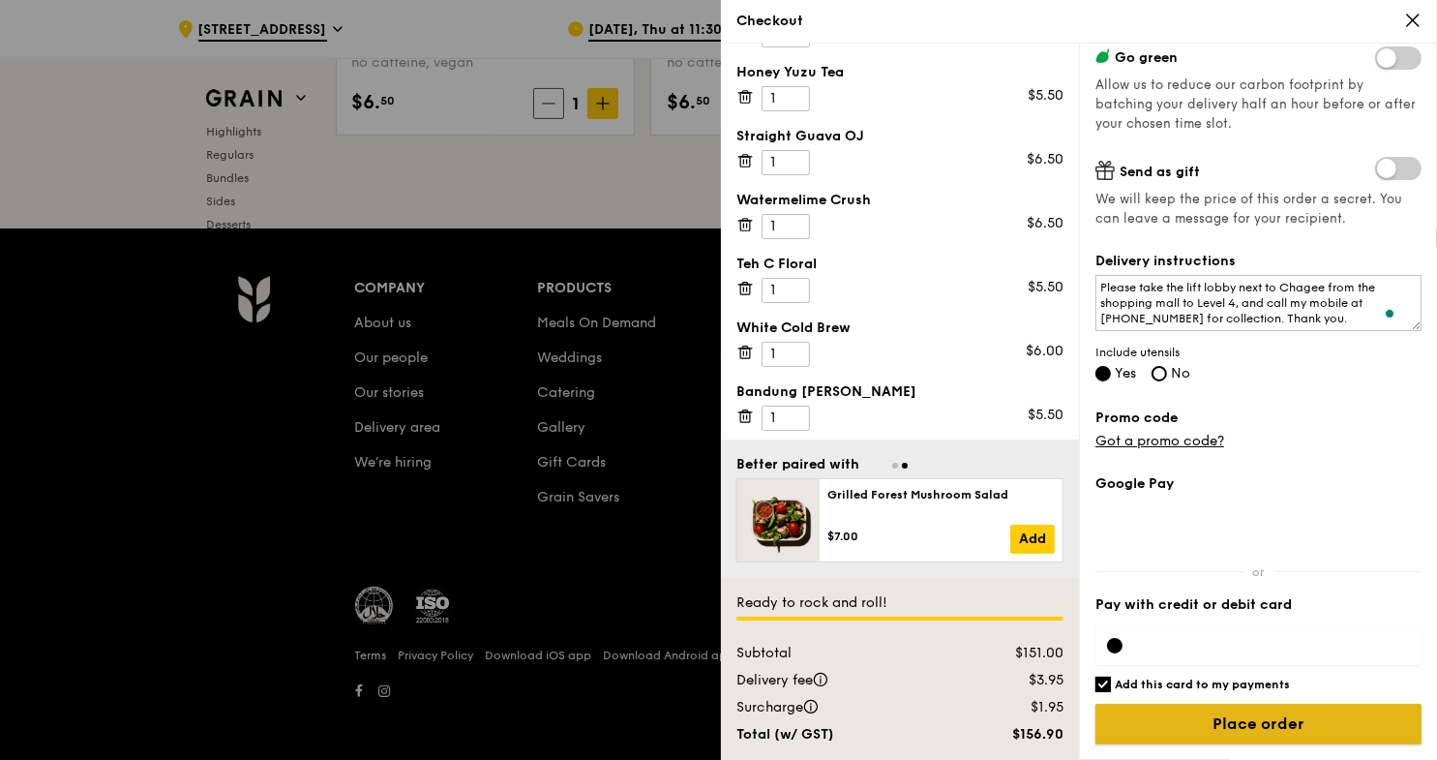
click at [1201, 722] on input "Place order" at bounding box center [1258, 724] width 326 height 41
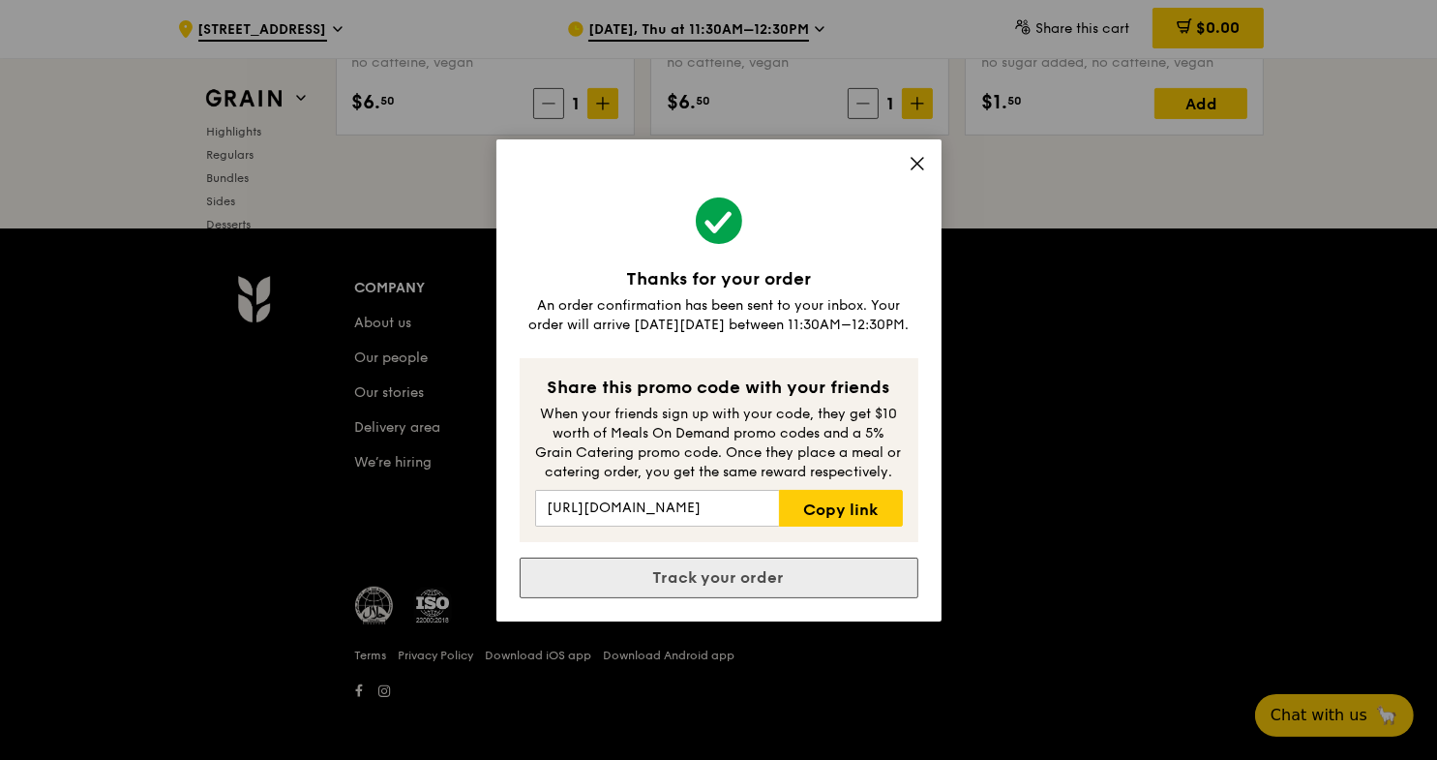
click at [675, 582] on link "Track your order" at bounding box center [719, 577] width 399 height 41
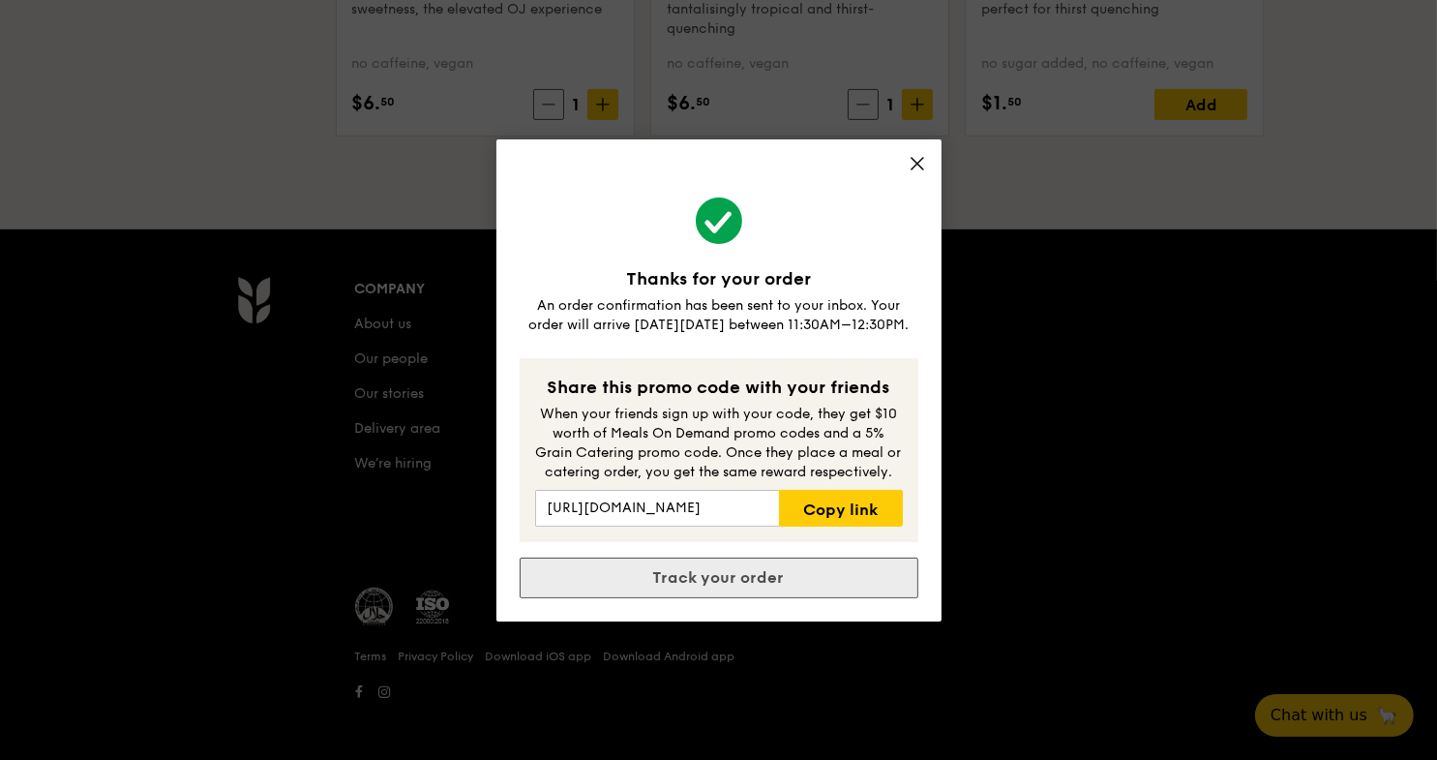
scroll to position [0, 0]
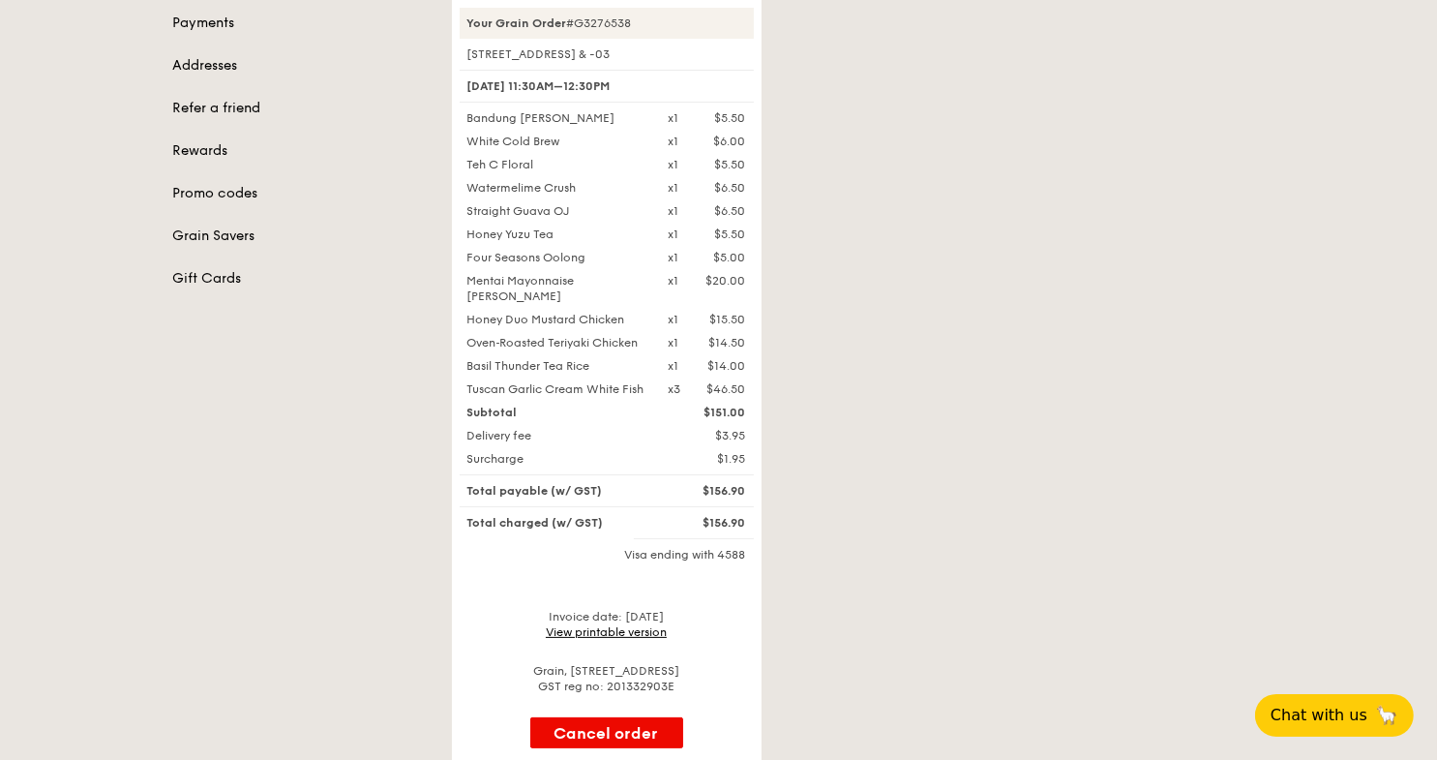
scroll to position [386, 0]
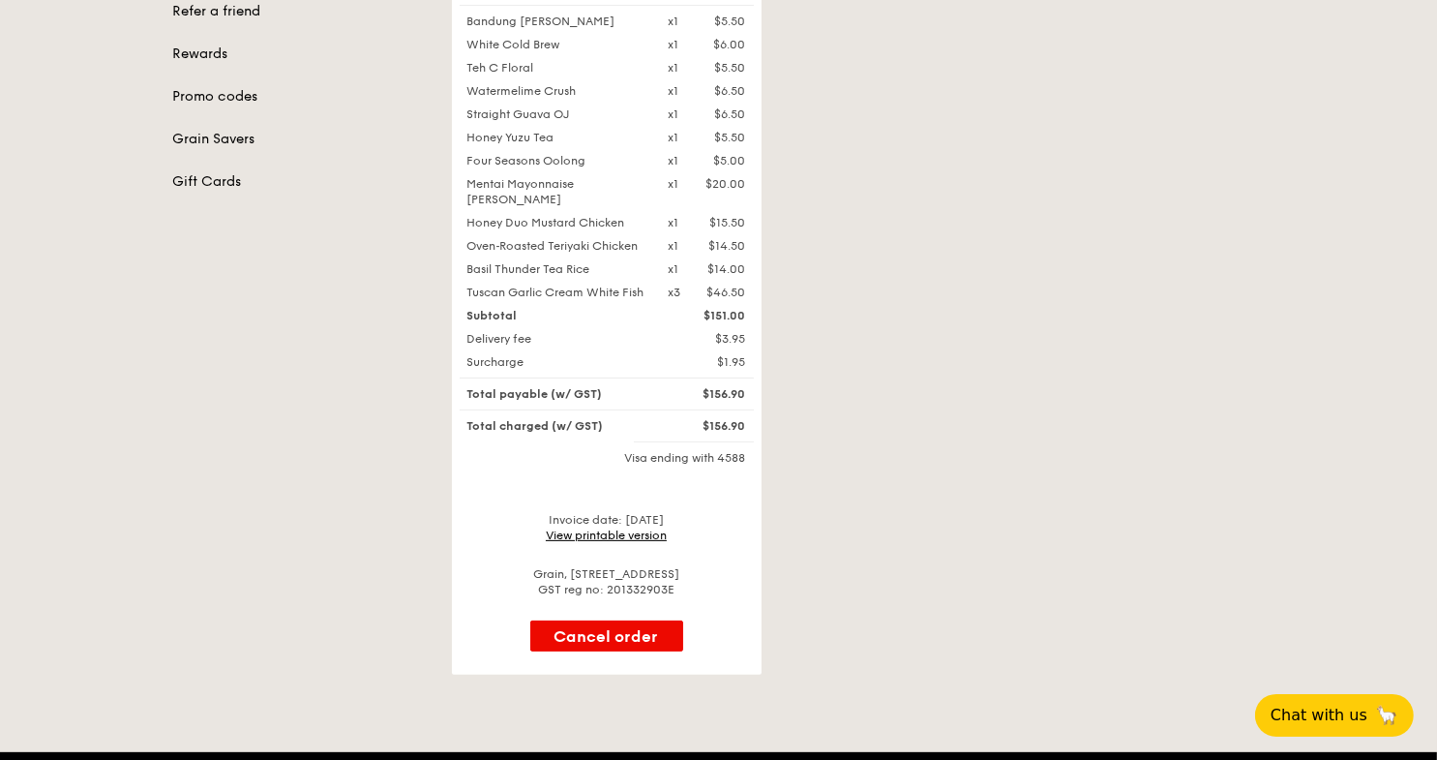
click at [624, 542] on link "View printable version" at bounding box center [606, 535] width 121 height 14
